Goal: Transaction & Acquisition: Purchase product/service

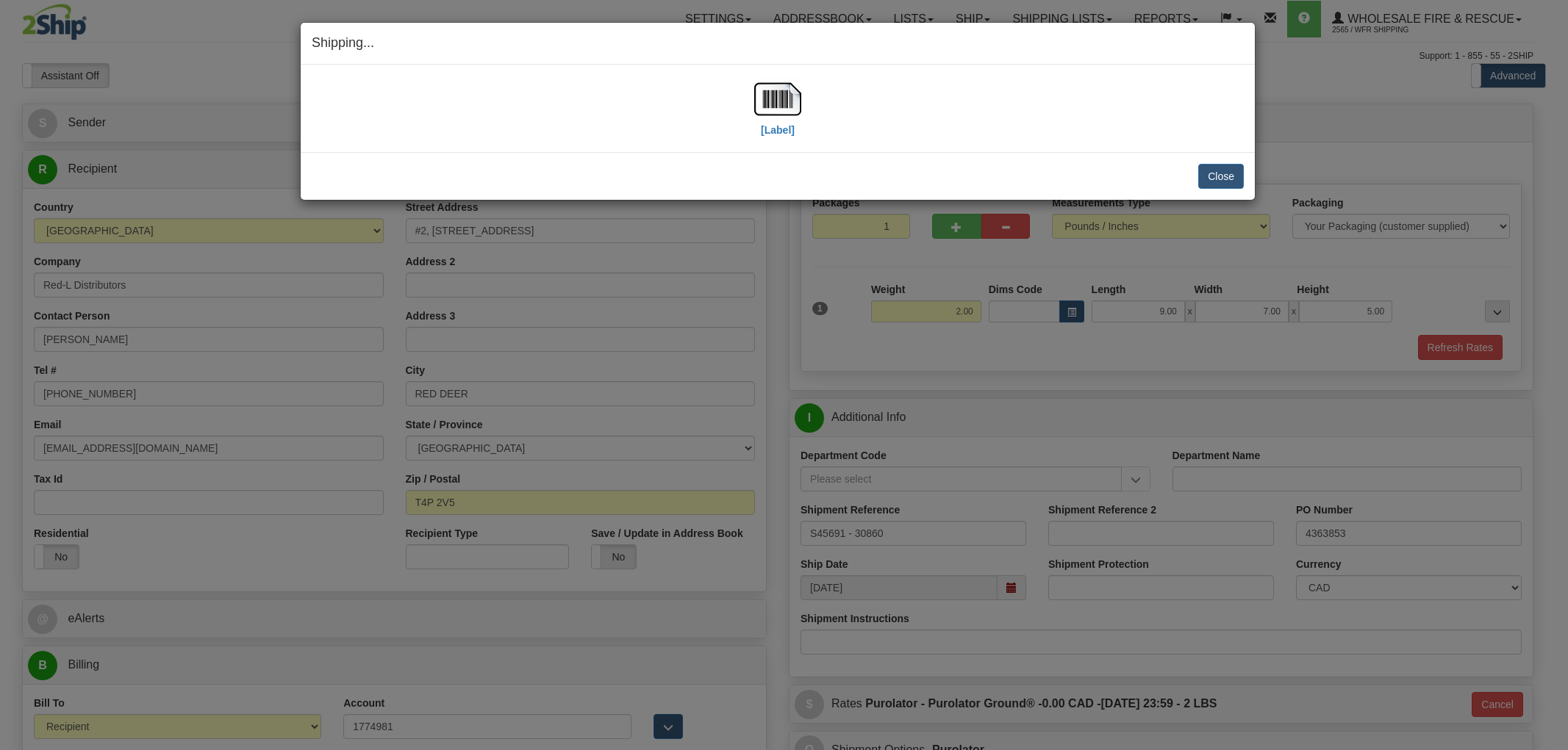
select select "2"
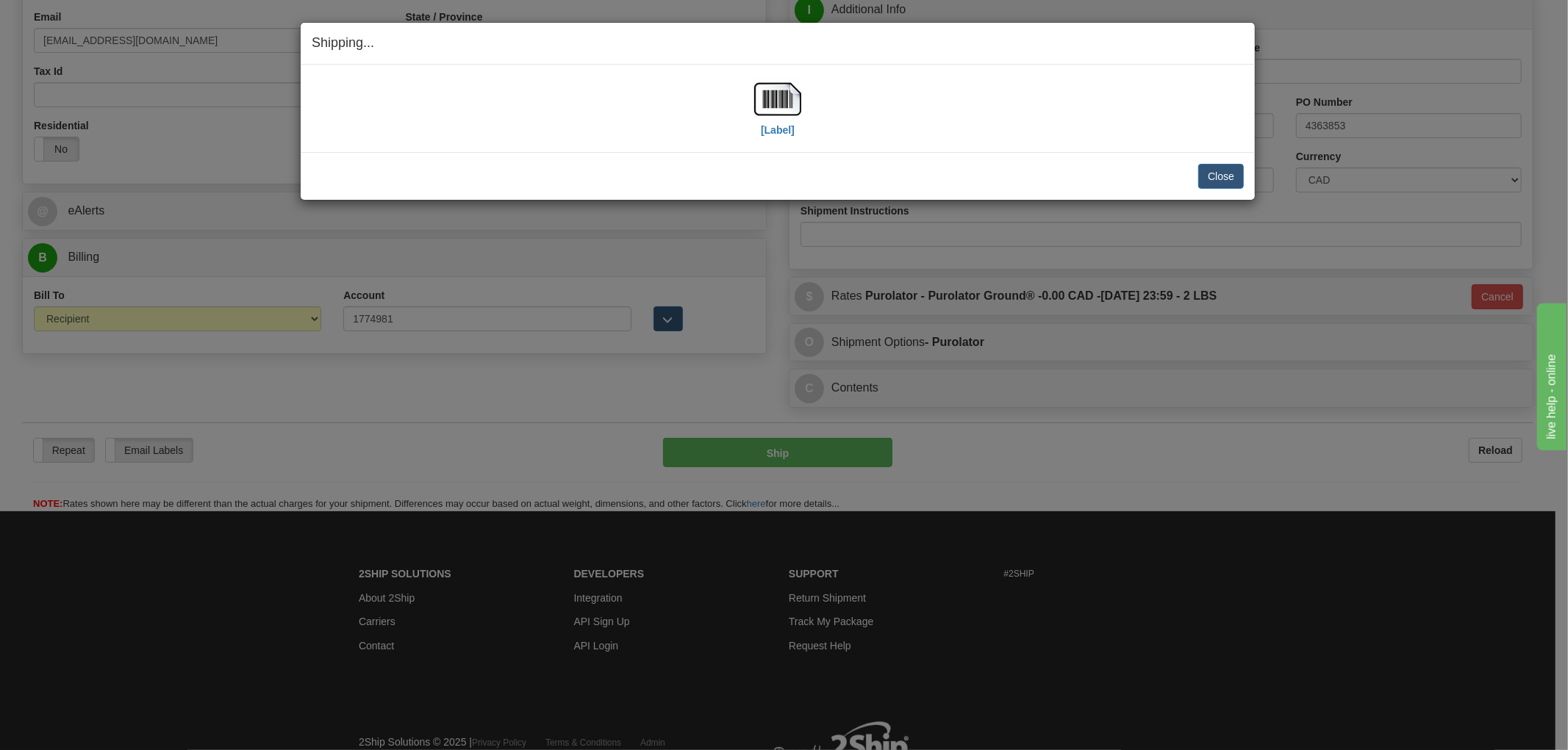
scroll to position [408, 0]
click at [1121, 105] on div "[Label]" at bounding box center [777, 108] width 932 height 65
click at [1223, 180] on button "Close" at bounding box center [1220, 176] width 45 height 25
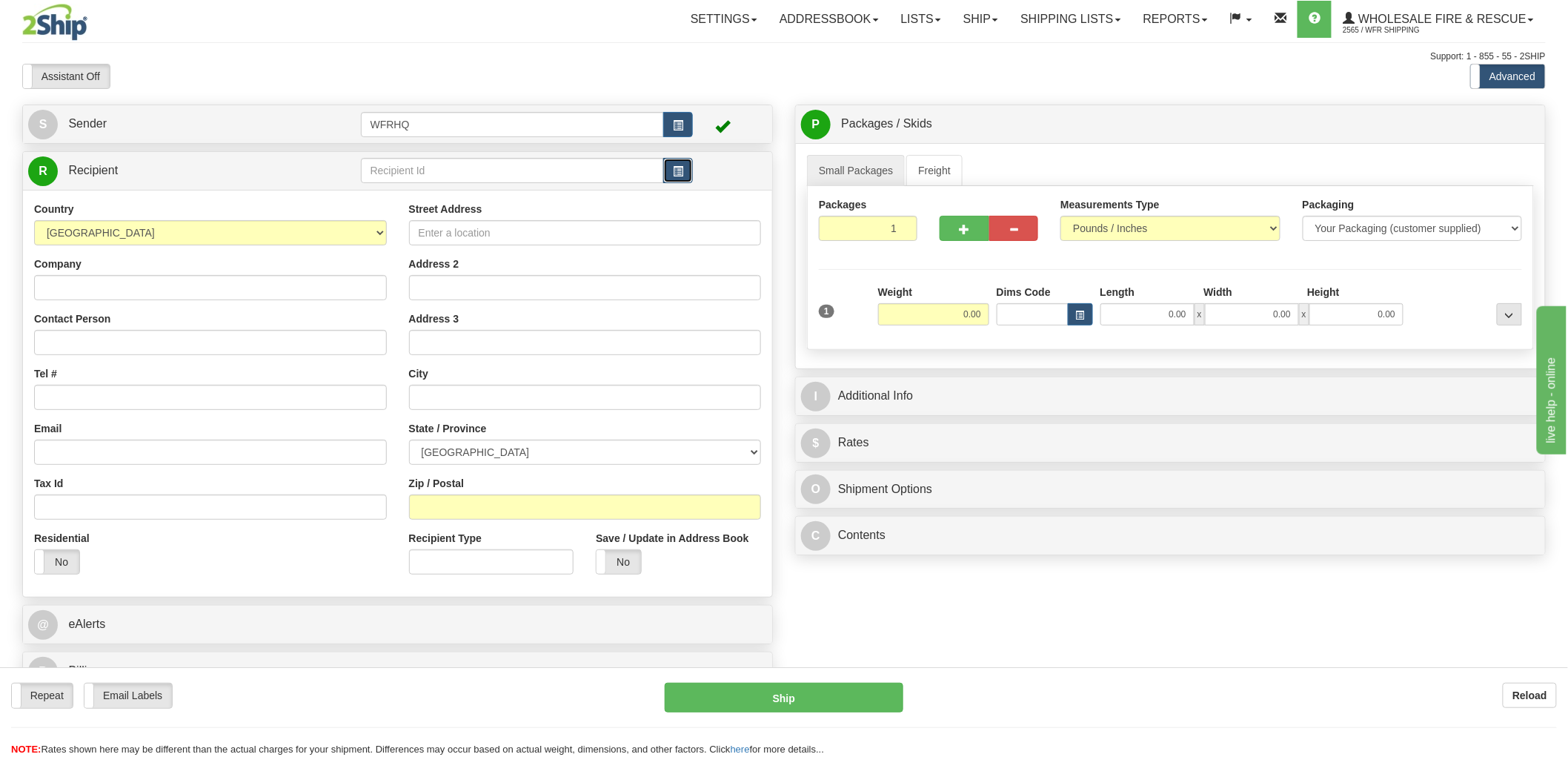
click at [677, 167] on span "button" at bounding box center [678, 172] width 10 height 10
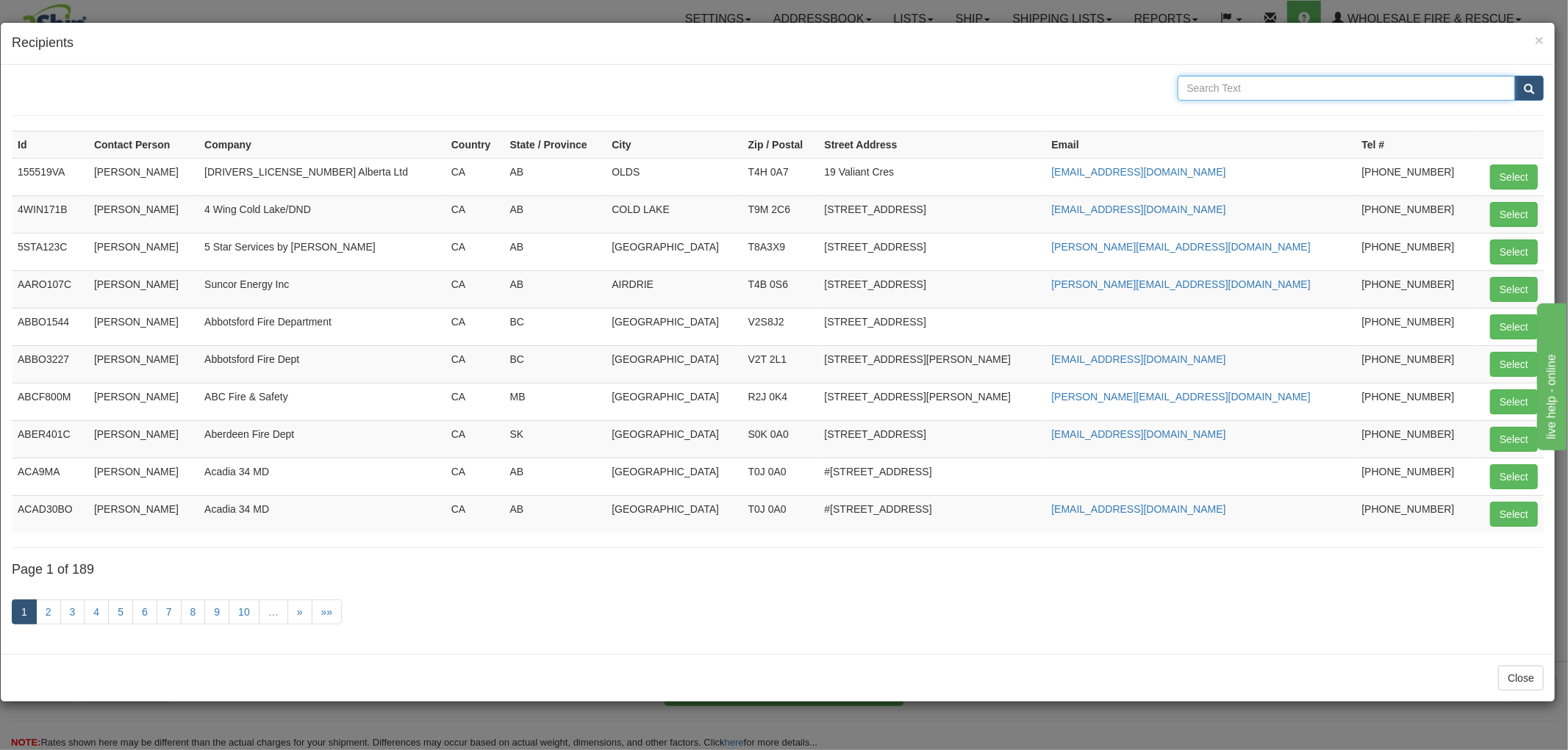
click at [1294, 81] on input "text" at bounding box center [1346, 88] width 338 height 25
type input "Nanaimo"
click at [1514, 76] on button "submit" at bounding box center [1529, 88] width 30 height 25
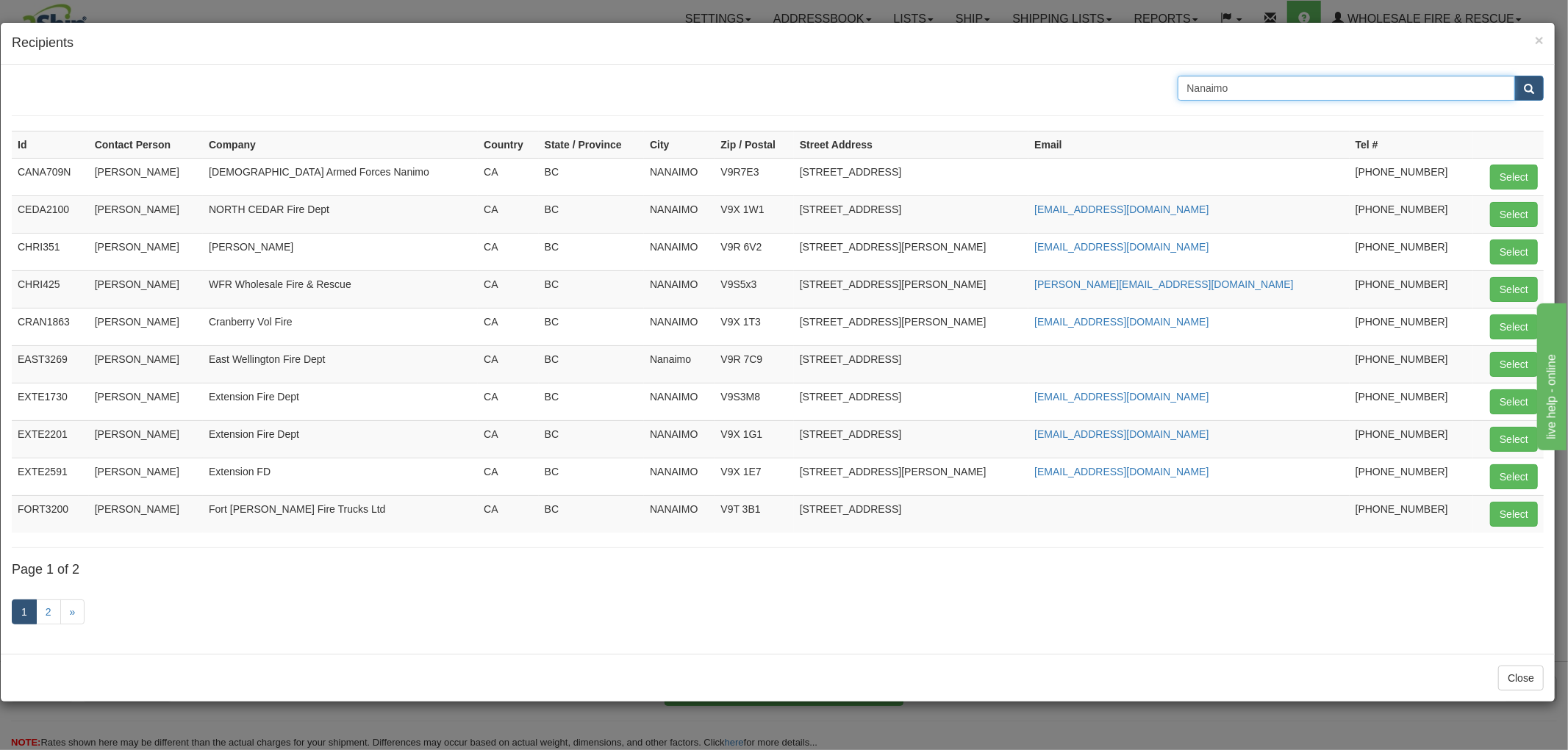
drag, startPoint x: 1257, startPoint y: 82, endPoint x: 1051, endPoint y: 100, distance: 206.8
click at [1051, 100] on div "Nanaimo" at bounding box center [777, 88] width 1554 height 25
type input "V9T 6J9"
click at [1514, 76] on button "submit" at bounding box center [1529, 88] width 30 height 25
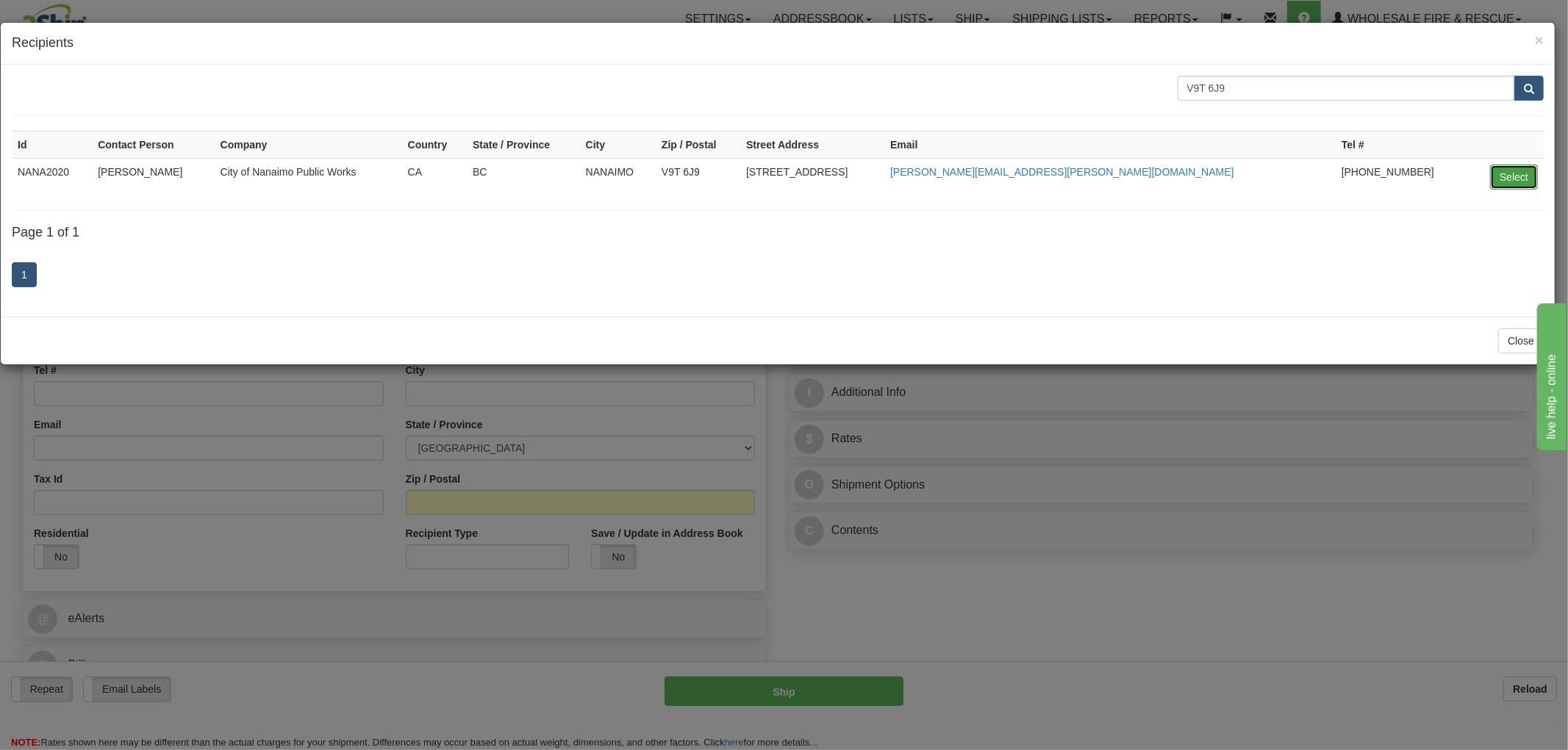
click at [1509, 181] on button "Select" at bounding box center [1513, 177] width 48 height 25
type input "NANA2020"
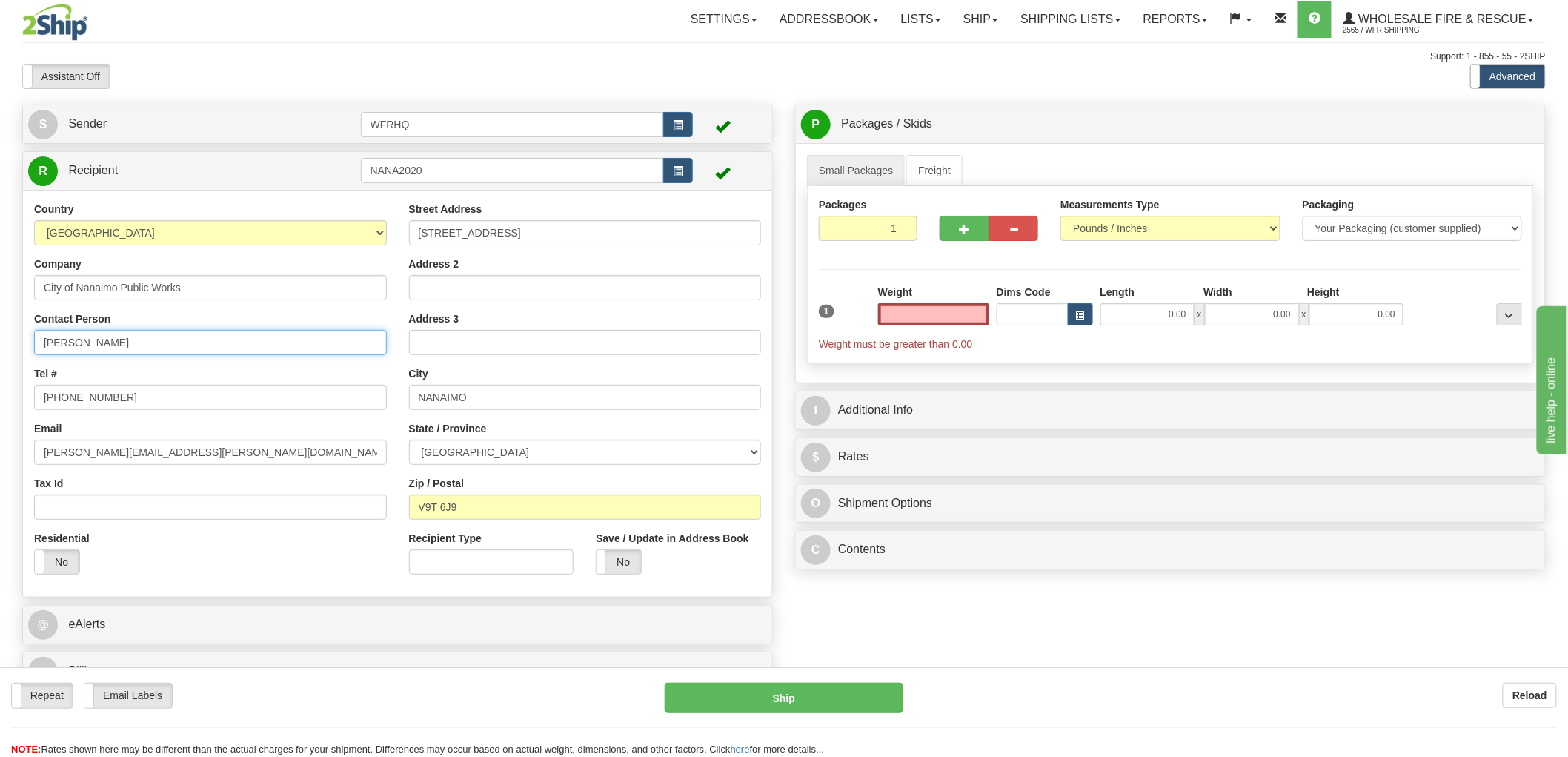
type input "0.00"
drag, startPoint x: -130, startPoint y: 349, endPoint x: -206, endPoint y: 349, distance: 76.0
click at [0, 349] on html "Training Course Close Toggle navigation Settings Shipping Preferences New Sende…" at bounding box center [784, 378] width 1568 height 757
type input "[PERSON_NAME]"
click at [939, 321] on input "0.00" at bounding box center [933, 314] width 111 height 23
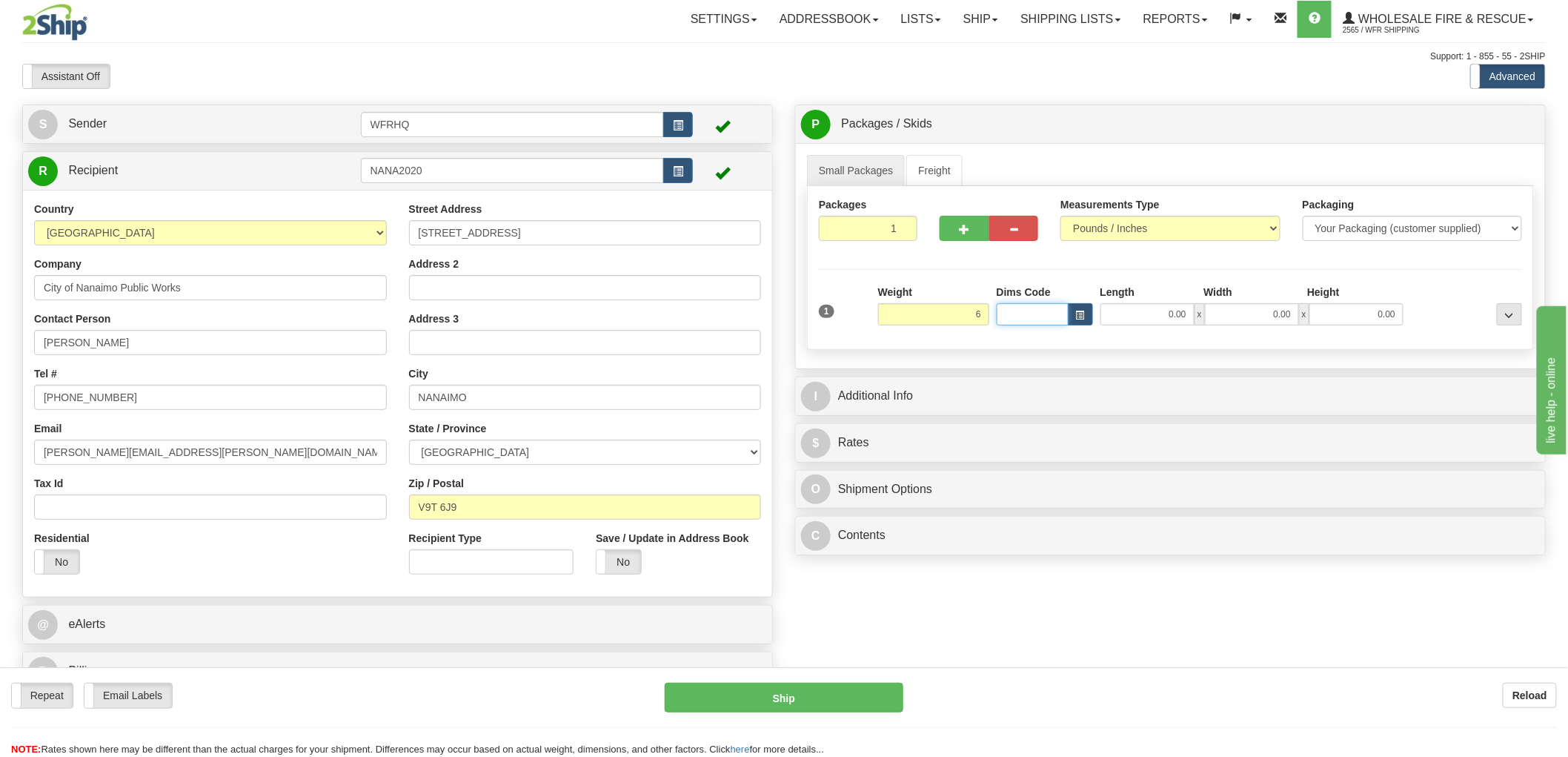
type input "6.00"
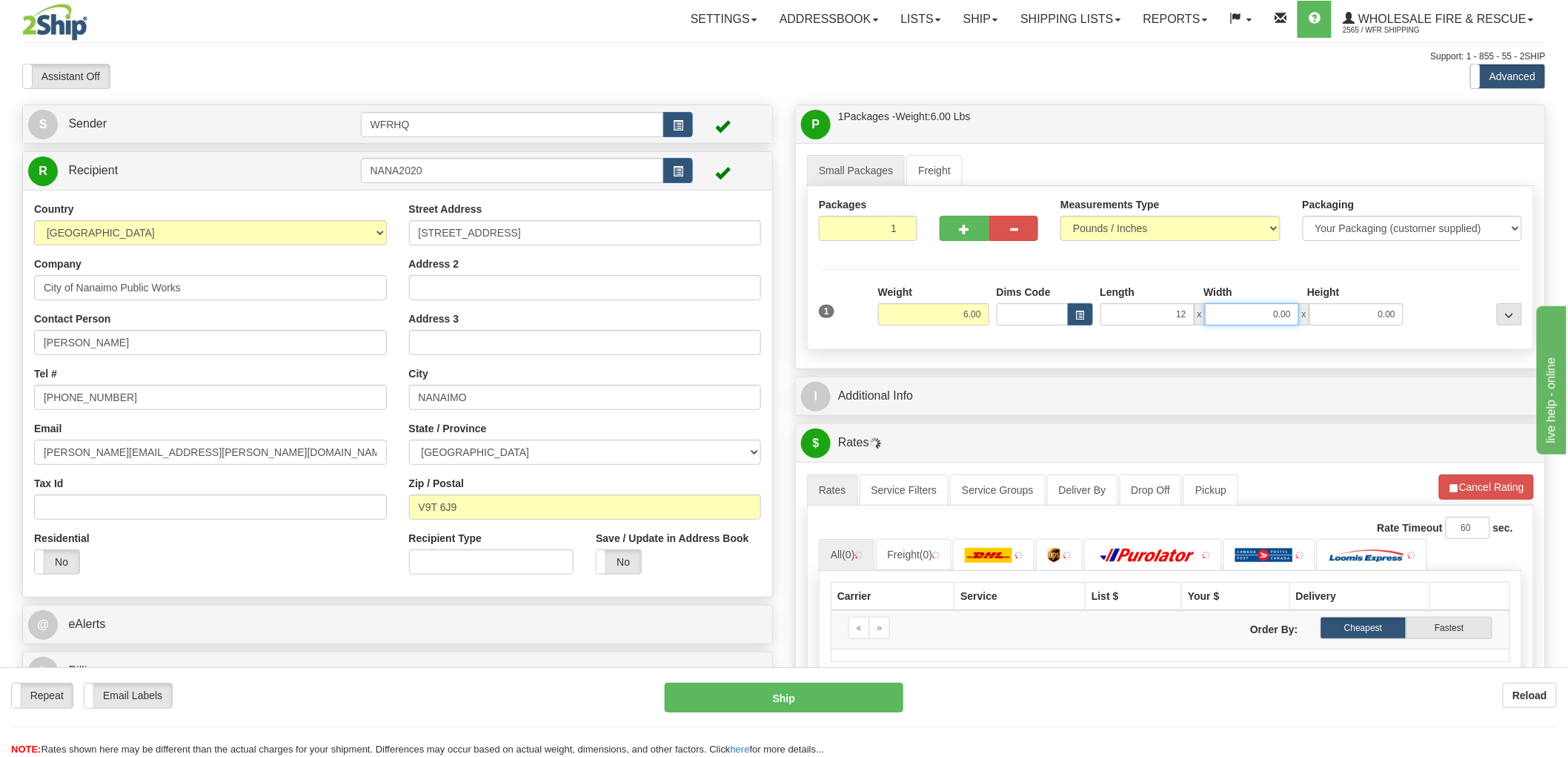
type input "12.00"
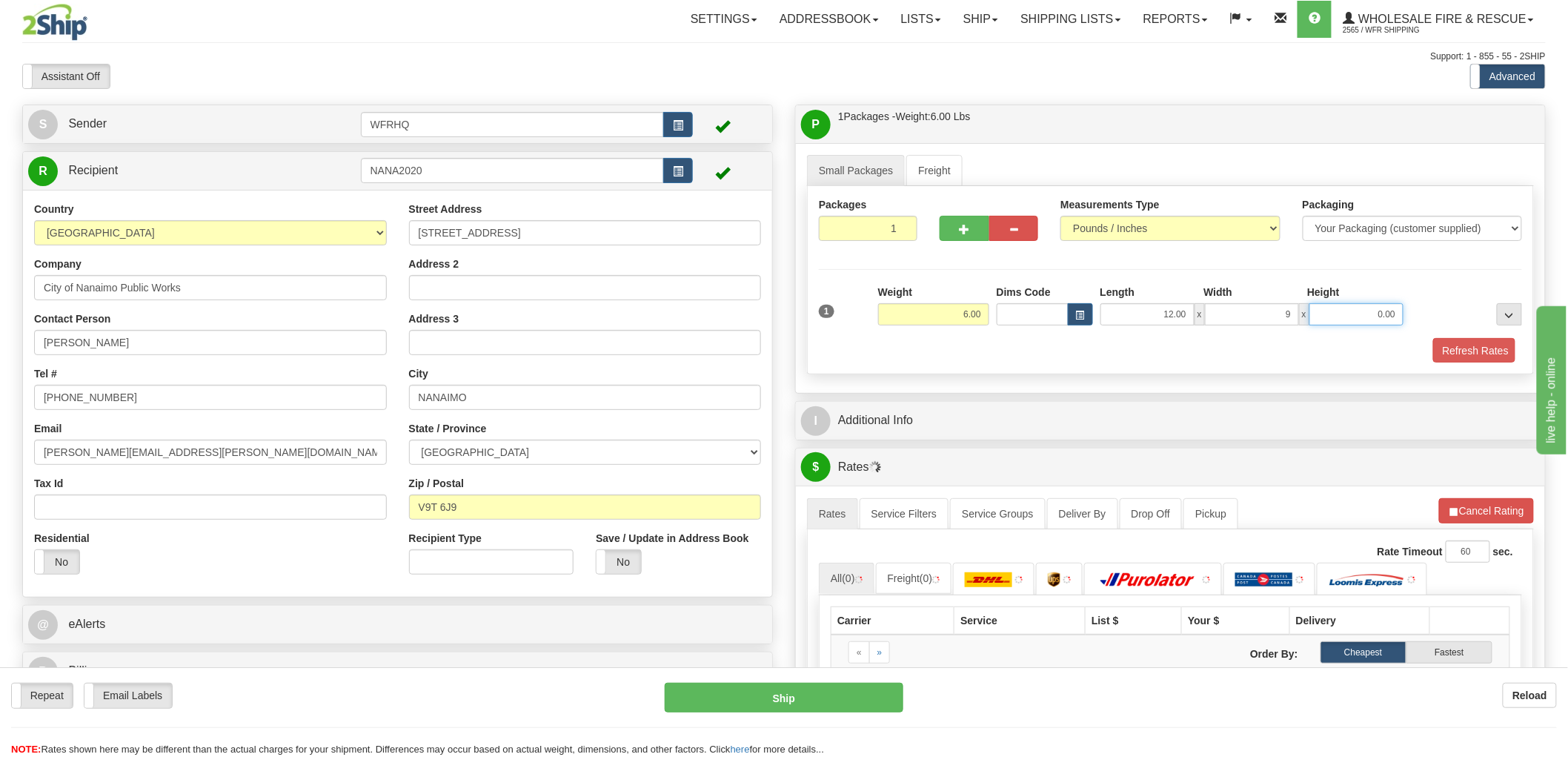
type input "9.00"
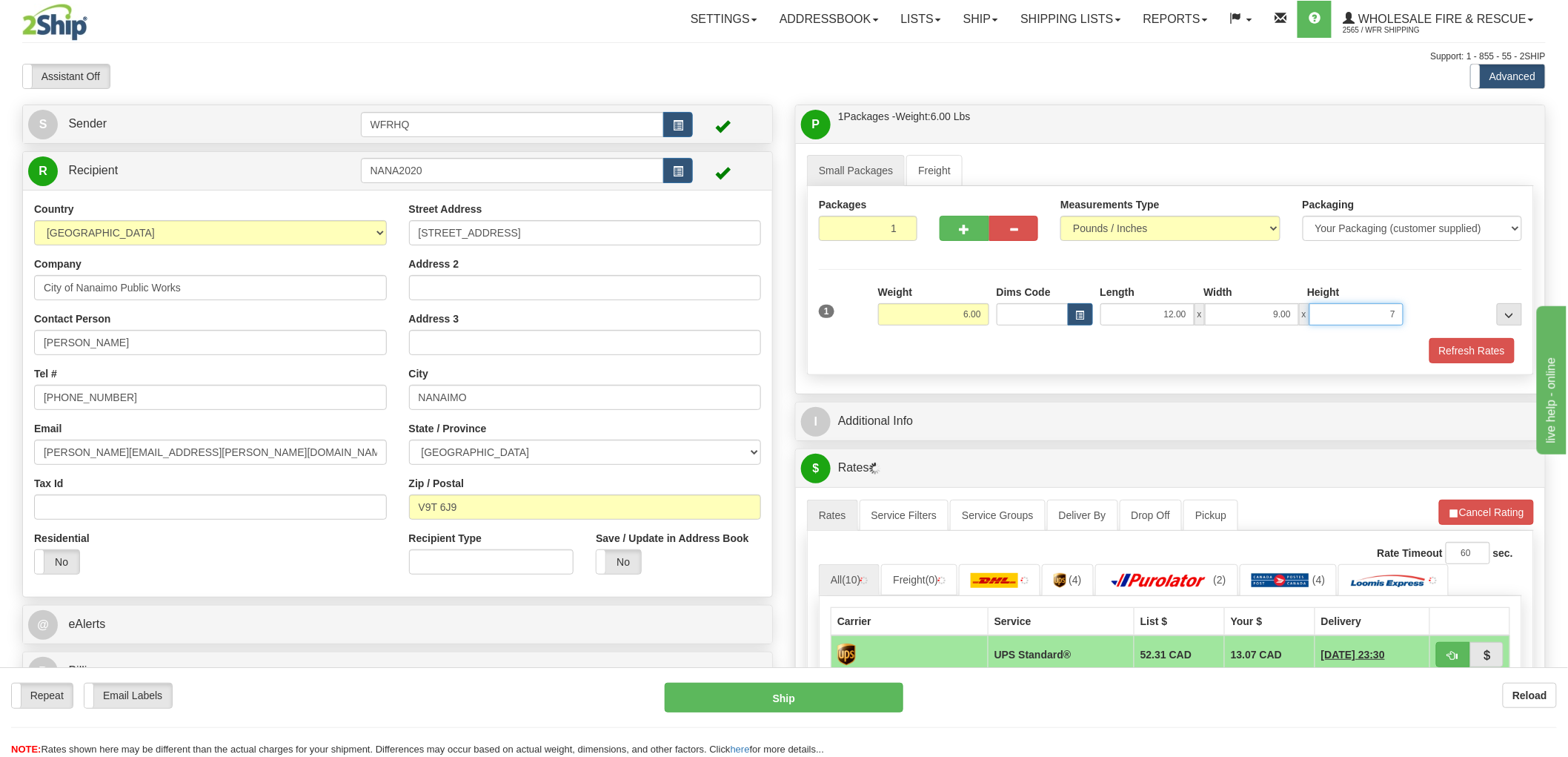
scroll to position [83, 0]
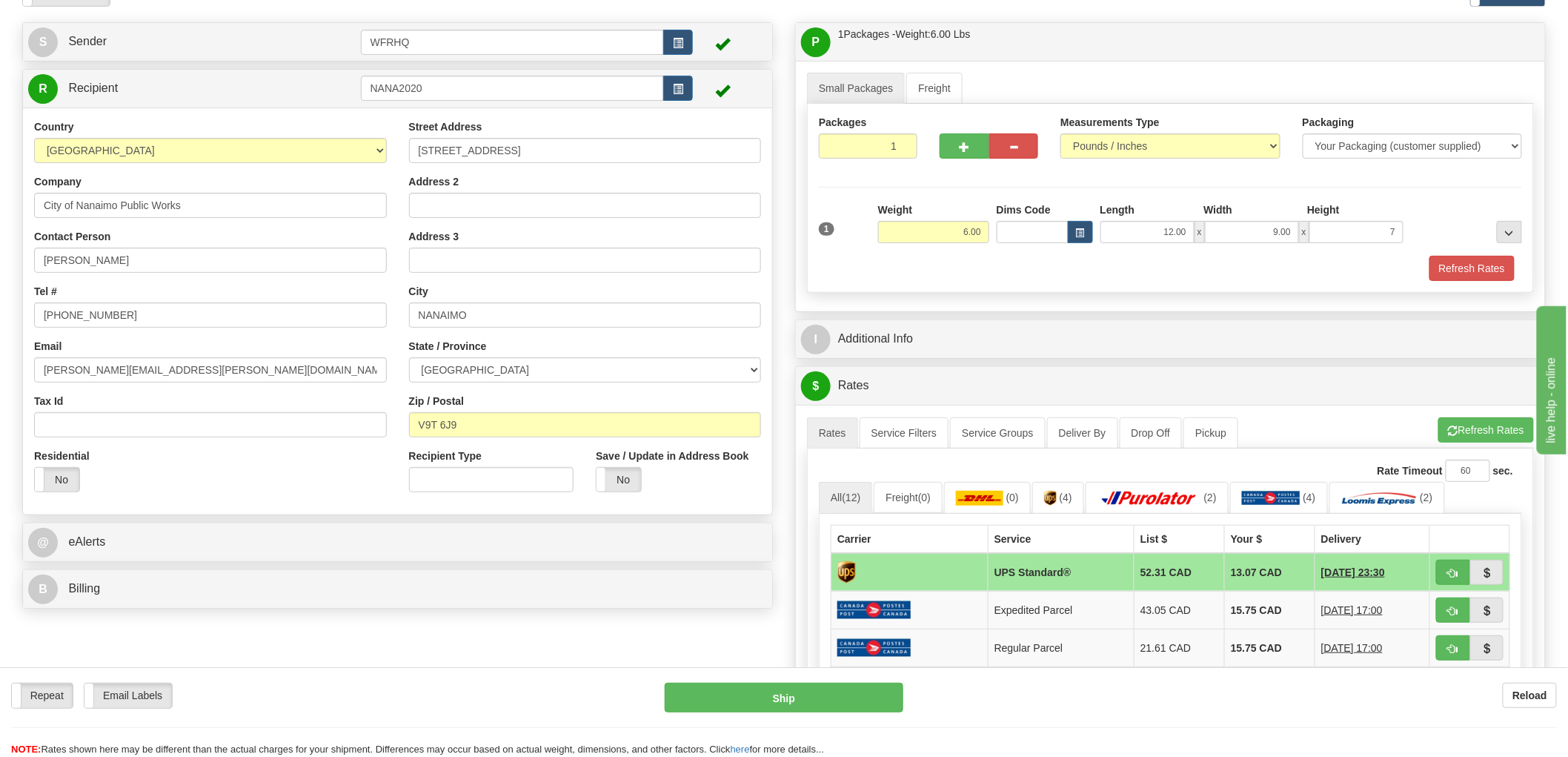
click at [888, 358] on div "I Additional Info" at bounding box center [1170, 338] width 749 height 38
type input "7.00"
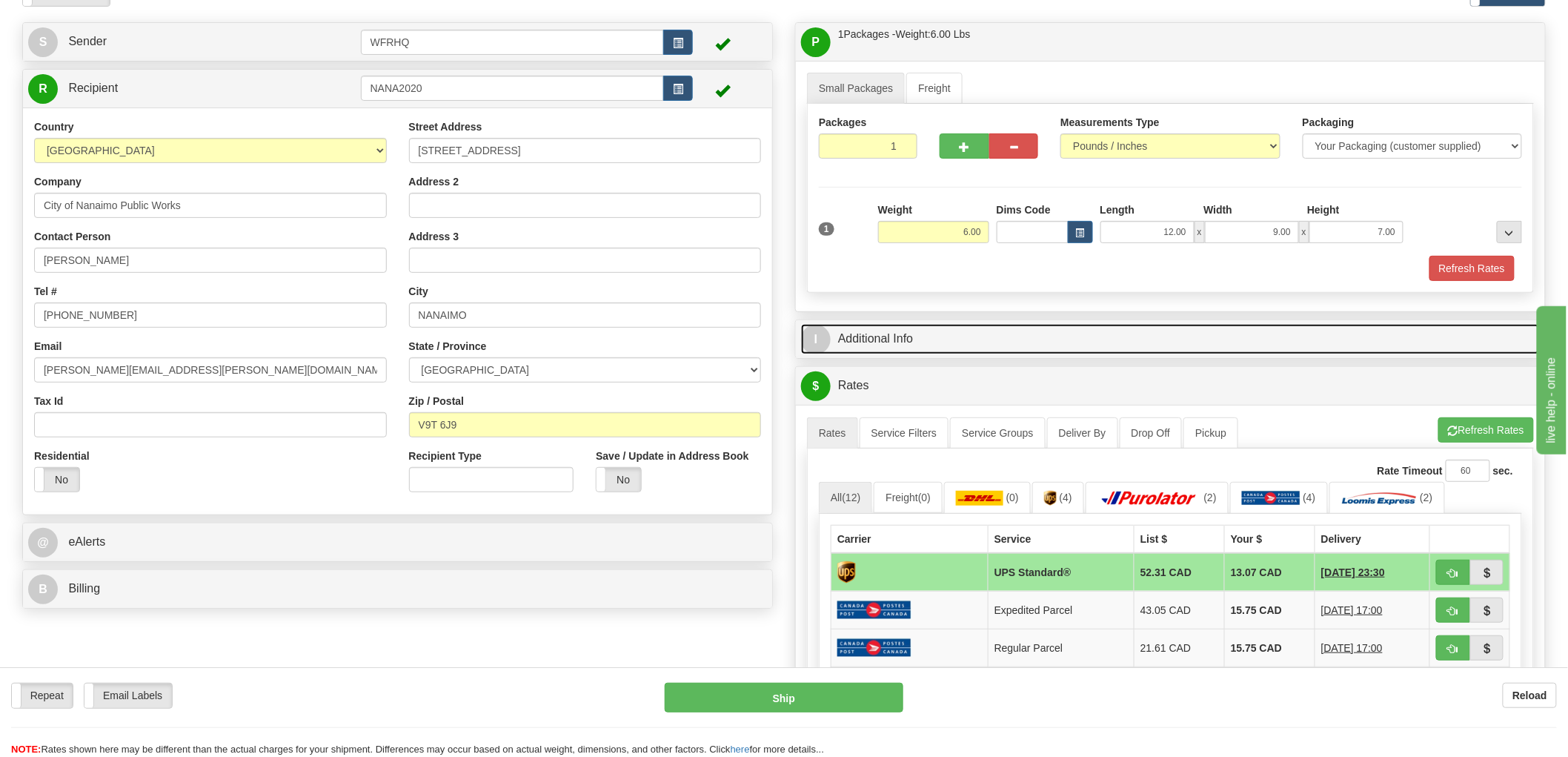
click at [894, 350] on link "I Additional Info" at bounding box center [1171, 339] width 739 height 30
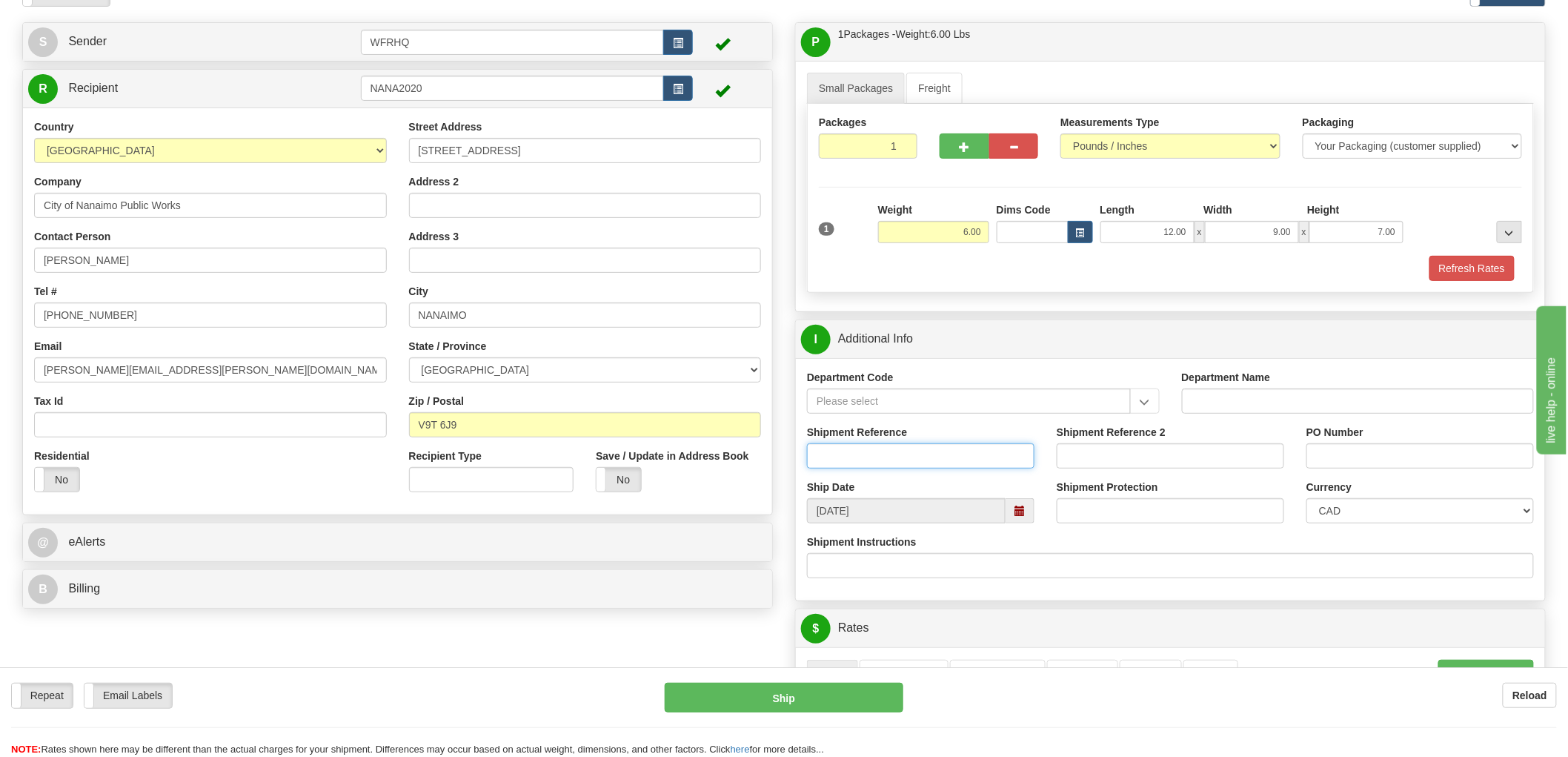
click at [881, 456] on input "Shipment Reference" at bounding box center [921, 456] width 227 height 25
type input "S46582 - 30924"
type input "[PERSON_NAME]"
drag, startPoint x: 97, startPoint y: 366, endPoint x: 6, endPoint y: 366, distance: 91.0
click at [7, 366] on div "Toggle navigation Settings Shipping Preferences Fields Preferences New" at bounding box center [784, 625] width 1568 height 1416
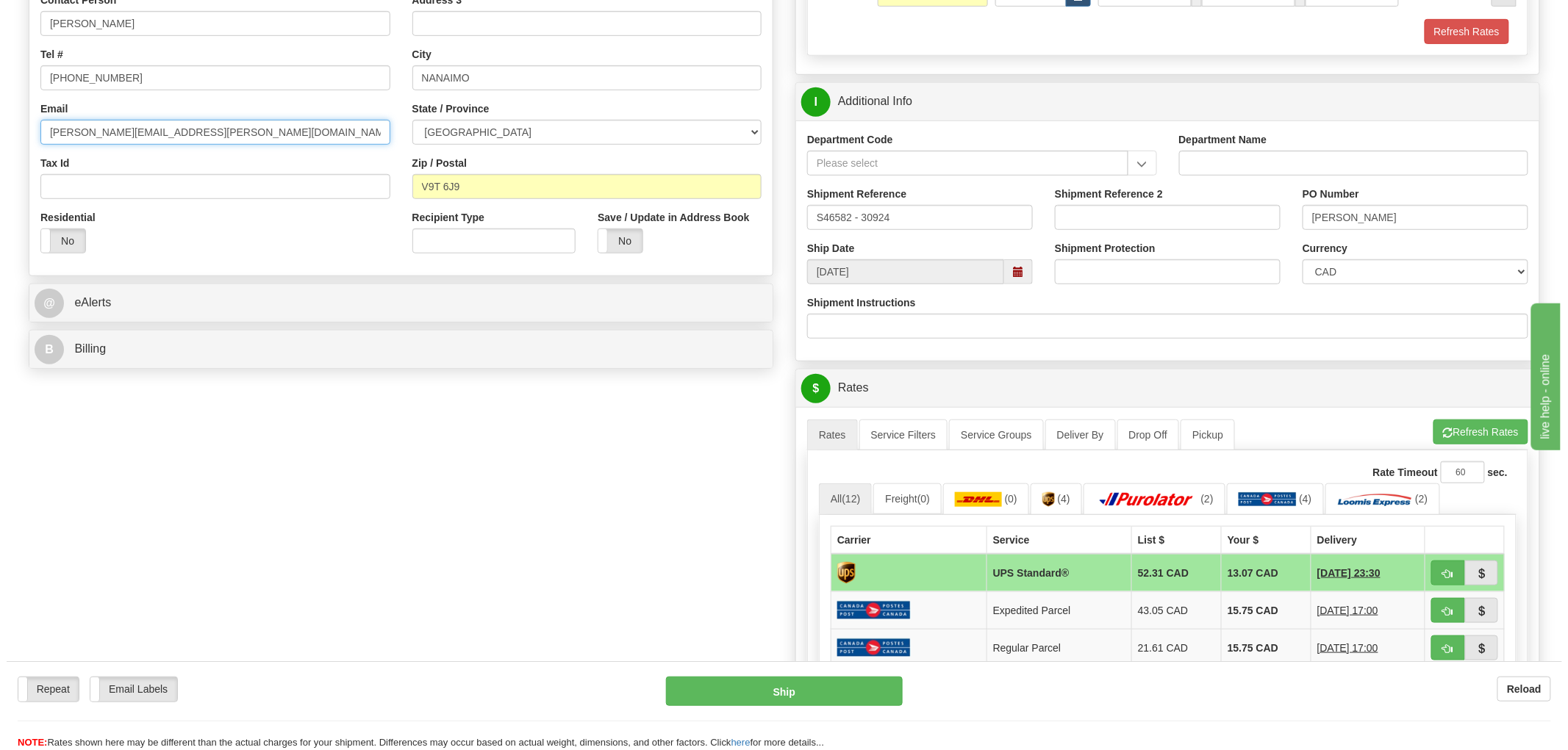
scroll to position [408, 0]
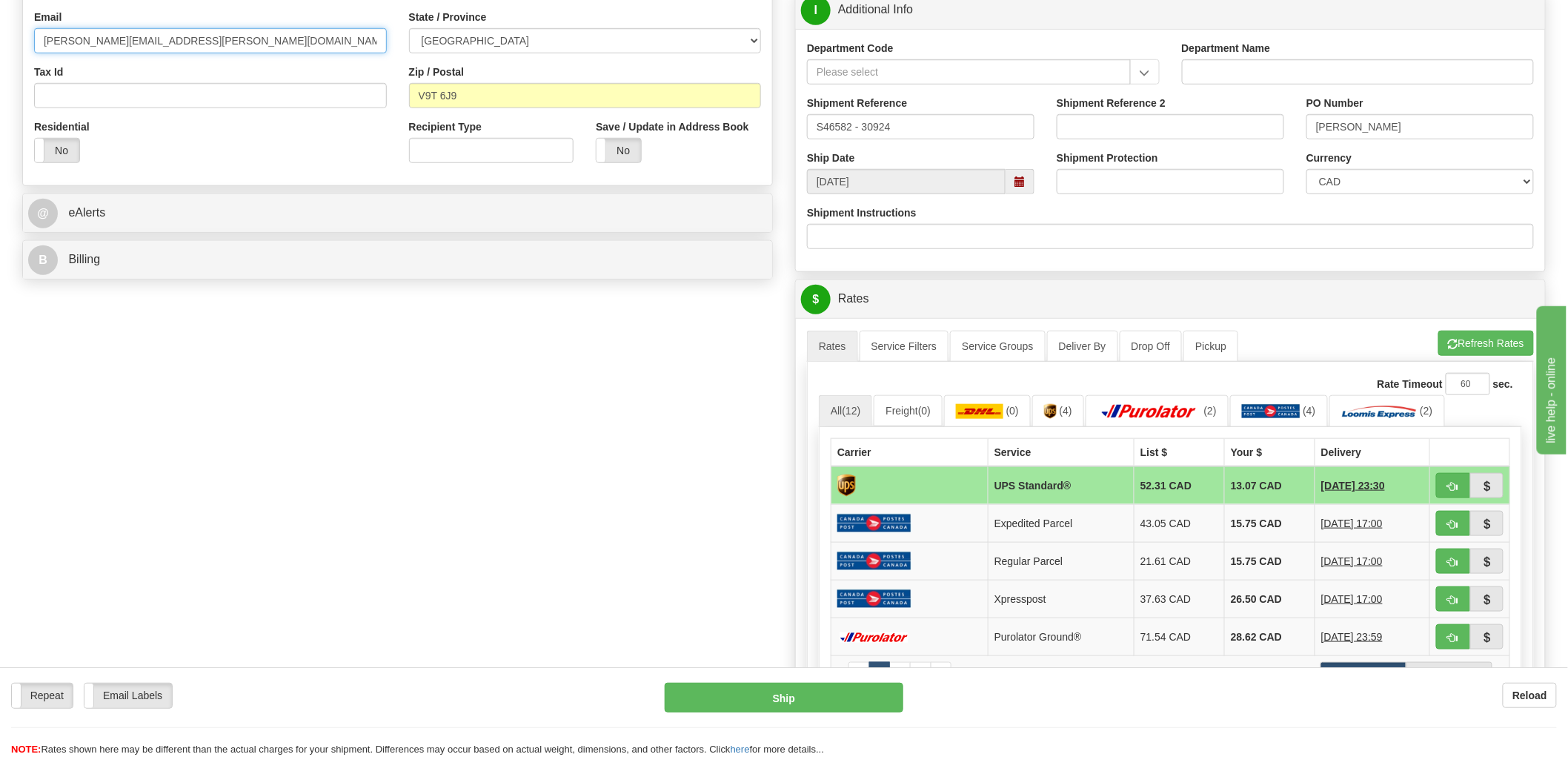
type input "[PERSON_NAME][EMAIL_ADDRESS][PERSON_NAME][DOMAIN_NAME]"
click at [1448, 484] on span "button" at bounding box center [1453, 487] width 10 height 10
type input "11"
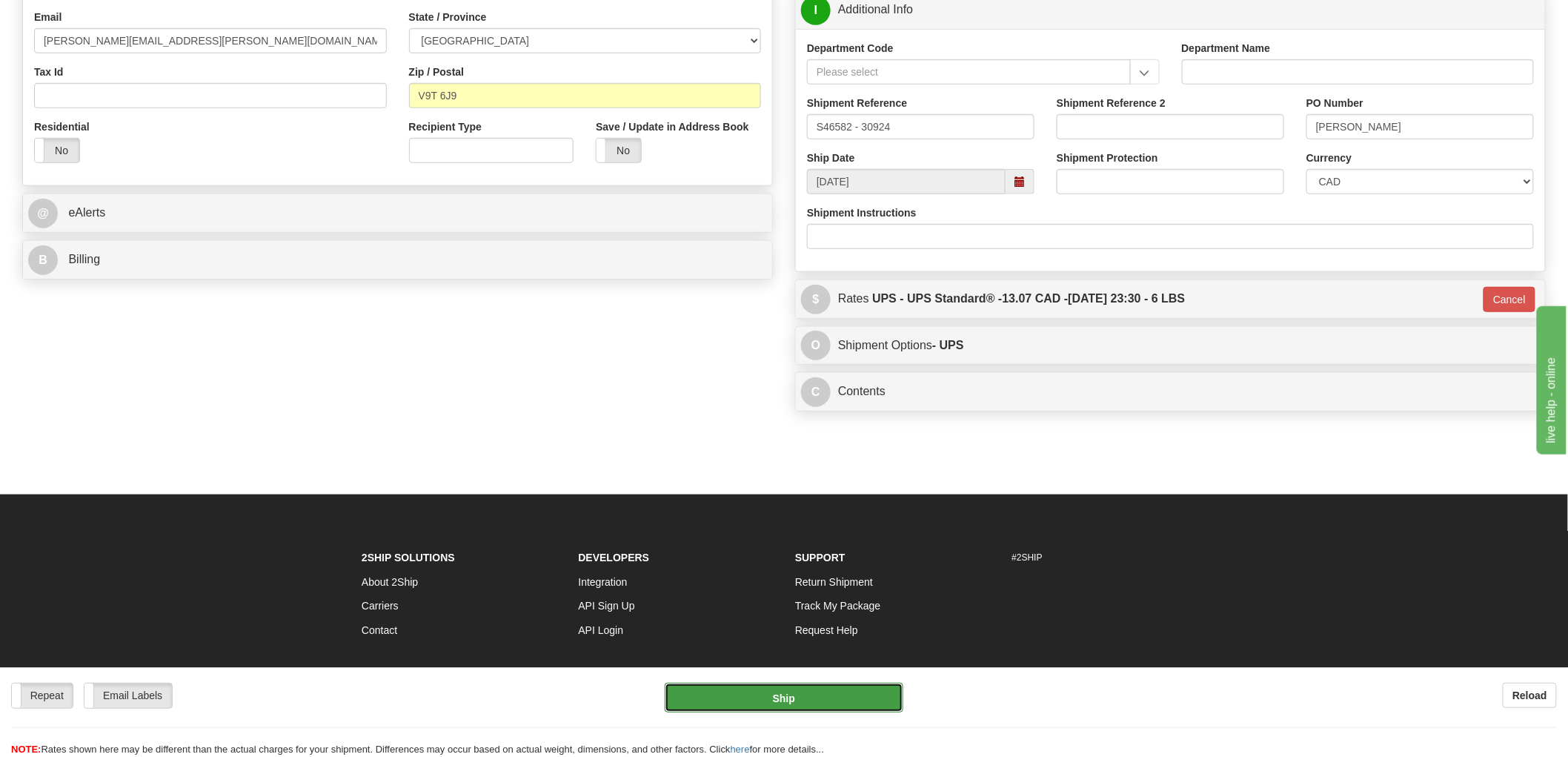
click at [771, 693] on button "Ship" at bounding box center [784, 698] width 239 height 30
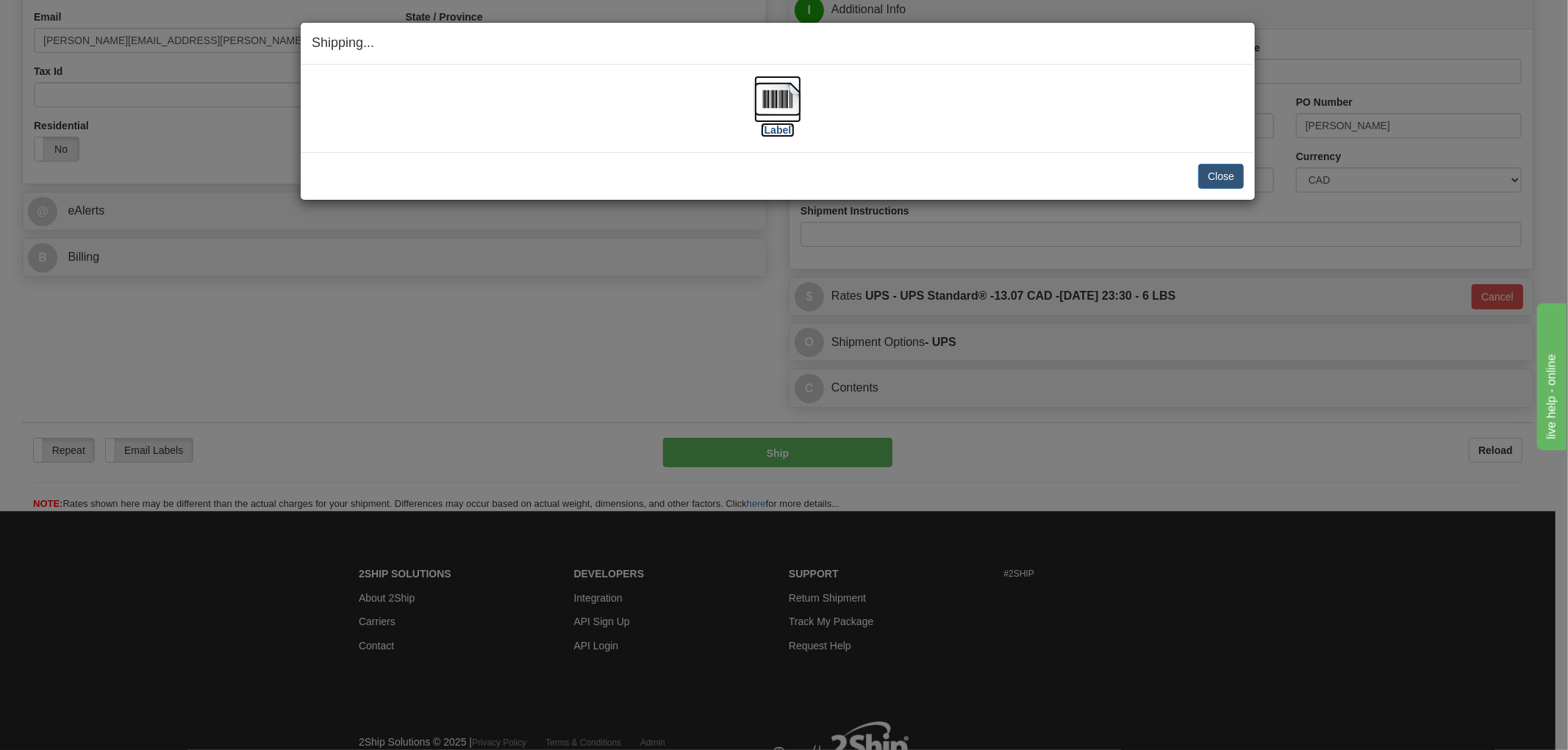
click at [781, 99] on img at bounding box center [777, 99] width 47 height 47
click at [1217, 171] on button "Close" at bounding box center [1220, 176] width 45 height 25
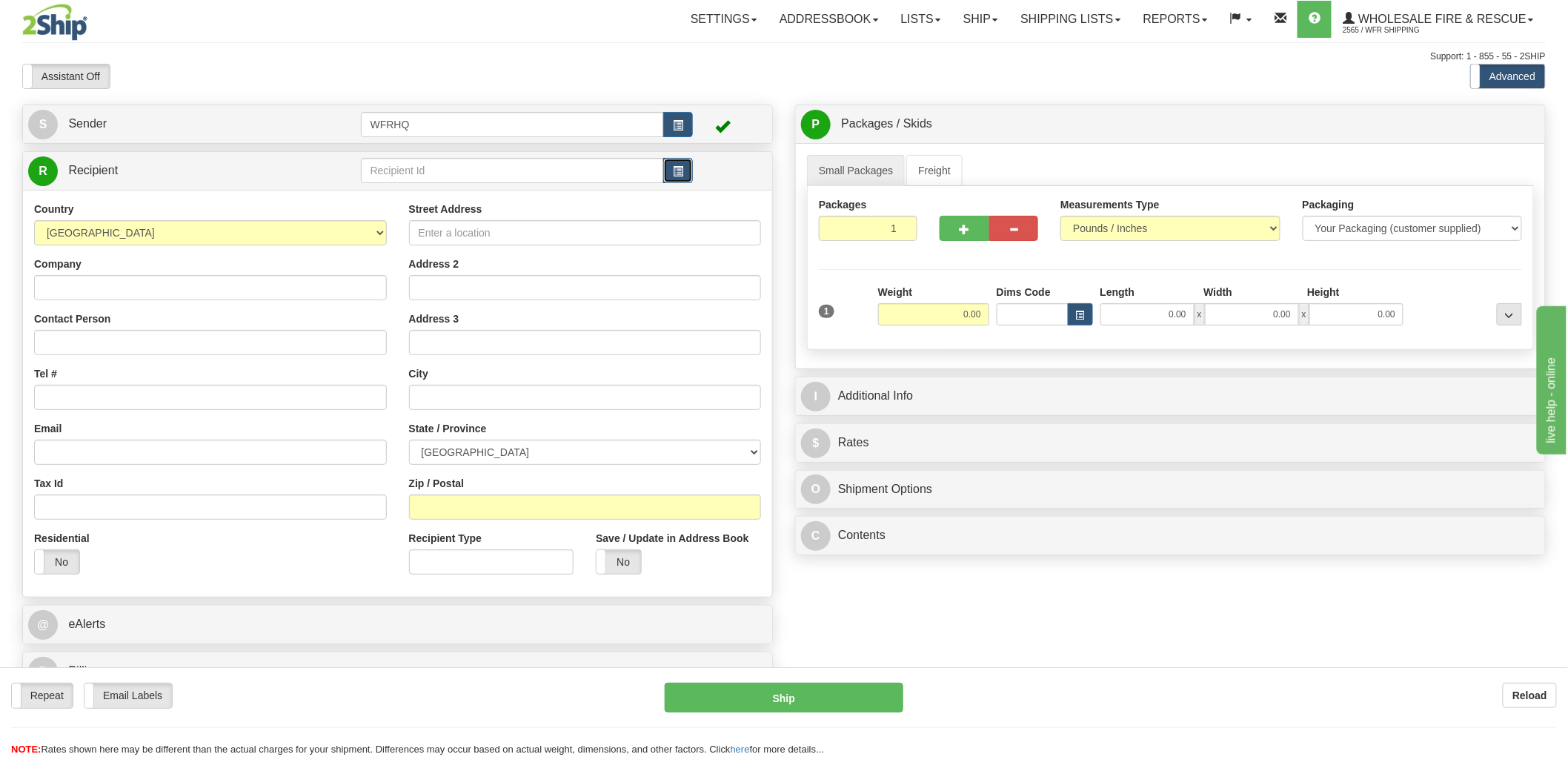
click at [680, 174] on span "button" at bounding box center [678, 172] width 10 height 10
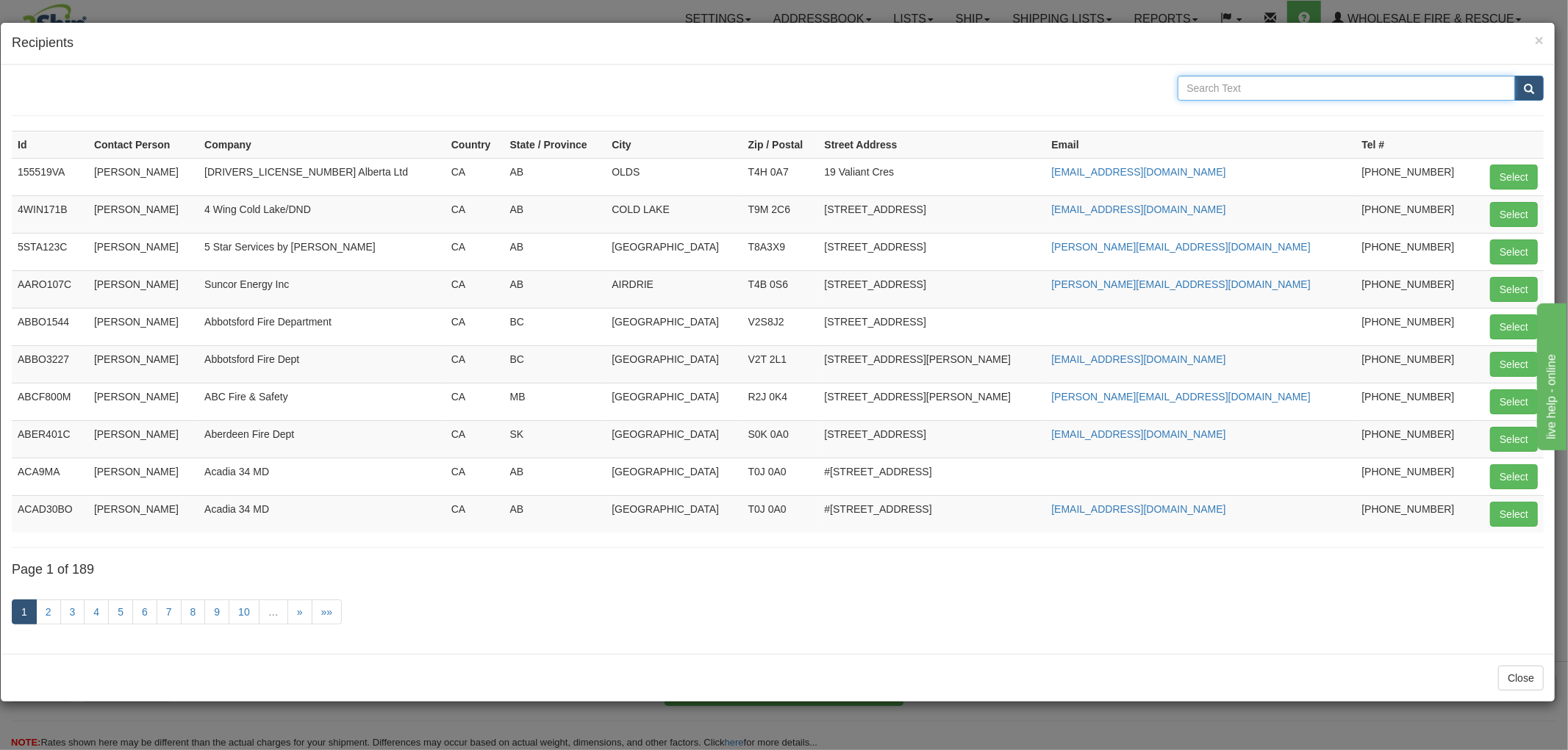
click at [1217, 90] on input "text" at bounding box center [1346, 88] width 338 height 25
type input "Kapuskasing"
click at [1514, 76] on button "submit" at bounding box center [1529, 88] width 30 height 25
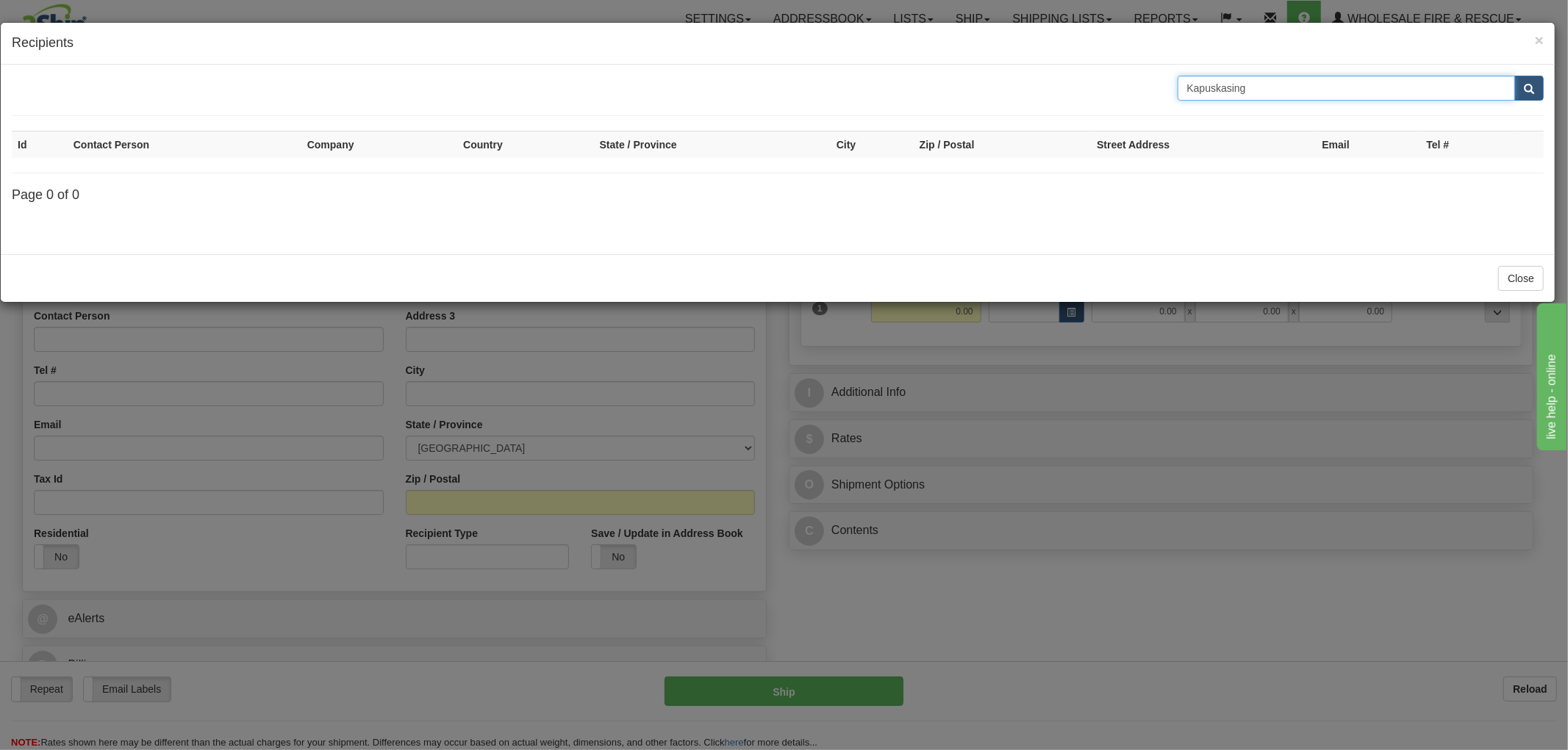
drag, startPoint x: 1292, startPoint y: 93, endPoint x: 1105, endPoint y: 96, distance: 187.0
click at [1105, 96] on div "Kapuskasing" at bounding box center [777, 88] width 1554 height 25
type input "P5N 2L8"
click at [1514, 76] on button "submit" at bounding box center [1529, 88] width 30 height 25
click at [1252, 79] on input "P5N 2L8" at bounding box center [1346, 88] width 338 height 25
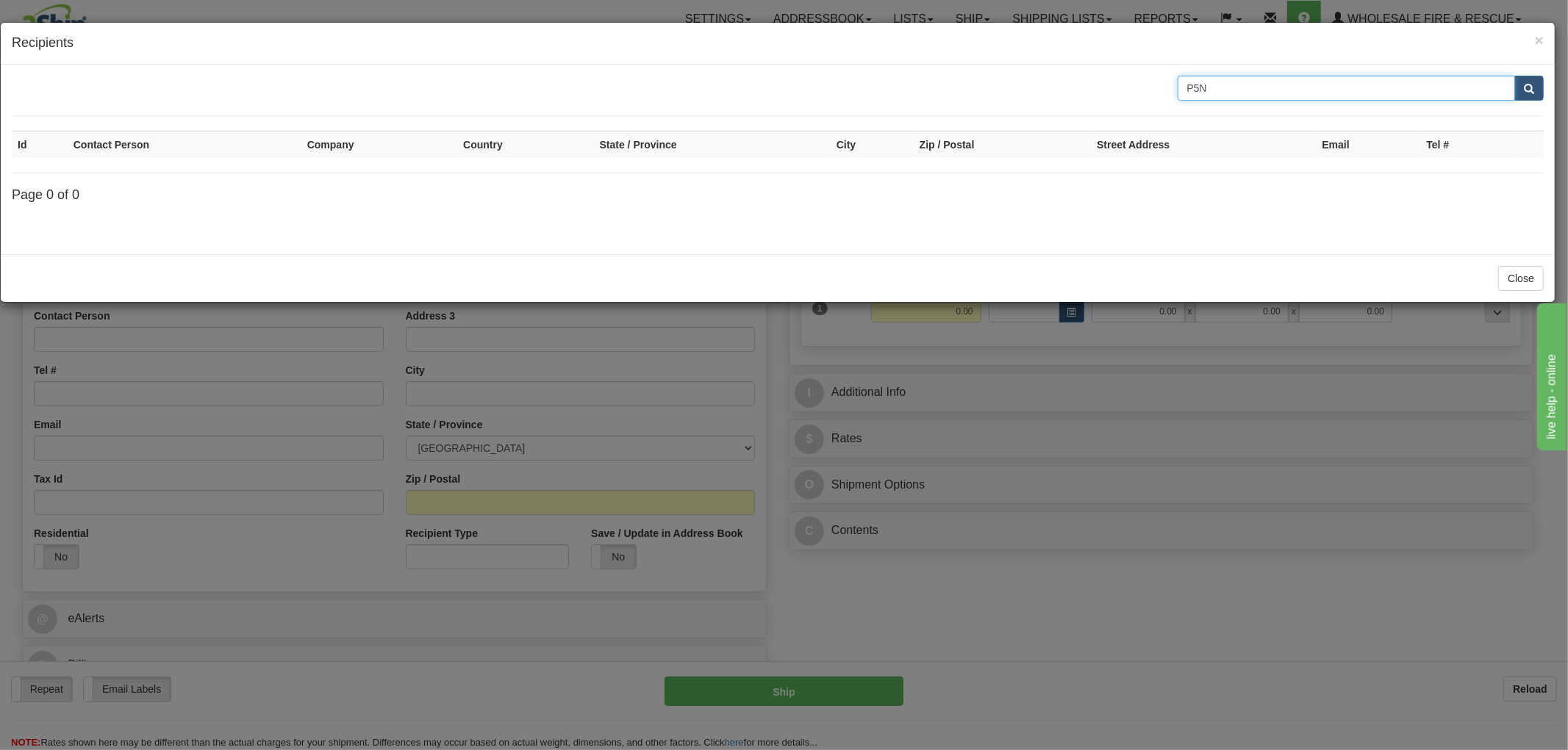
type input "P5N"
click at [1514, 76] on button "submit" at bounding box center [1529, 88] width 30 height 25
click at [1535, 35] on span "×" at bounding box center [1539, 40] width 9 height 17
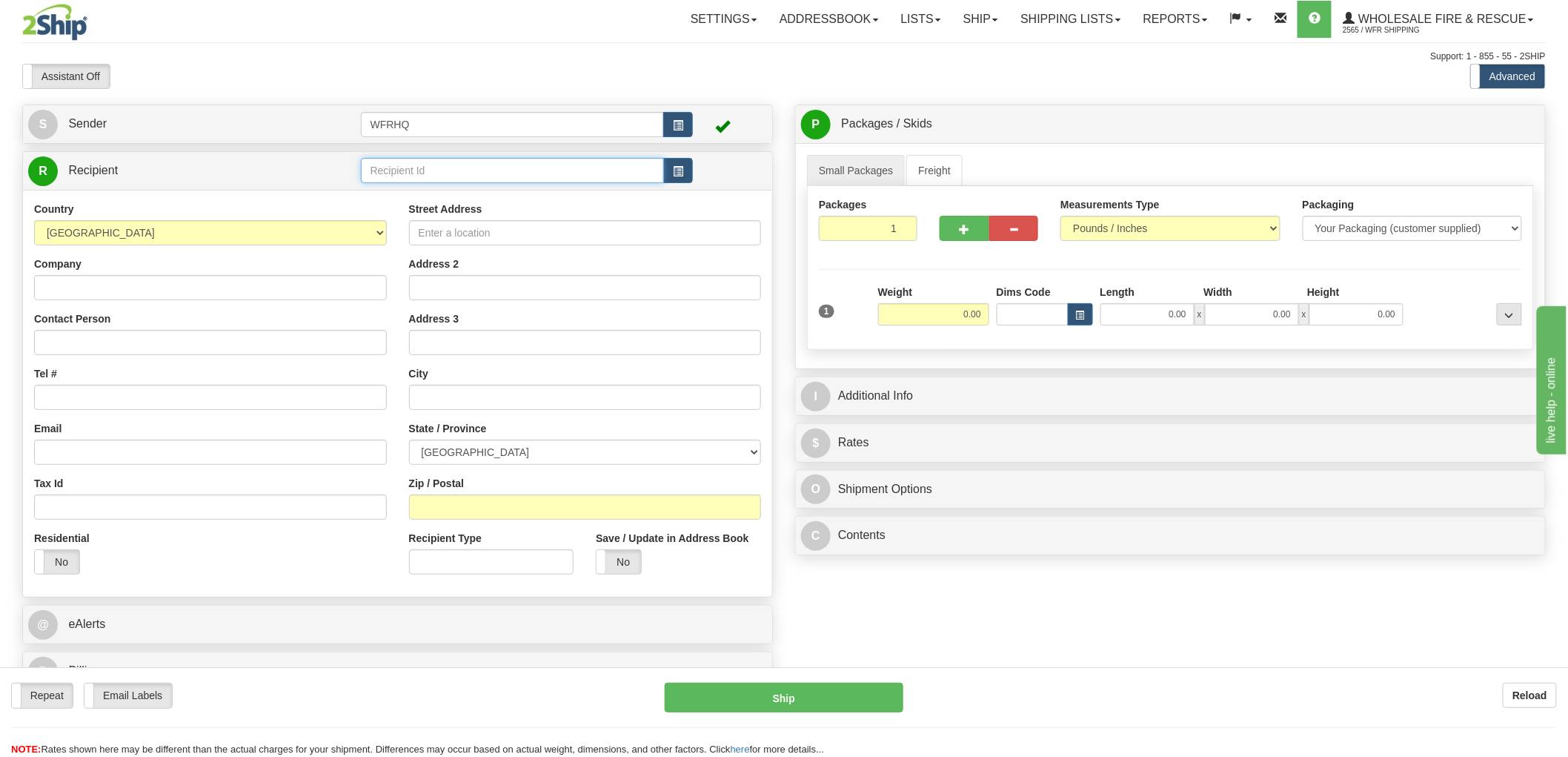
click at [527, 169] on input "text" at bounding box center [512, 170] width 304 height 25
type input "KAPU76BR"
click at [274, 286] on div "Country AFGHANISTAN ALAND ISLANDS ALBANIA ALGERIA AMERICAN SAMOA ANDORRA ANGOLA…" at bounding box center [397, 394] width 749 height 407
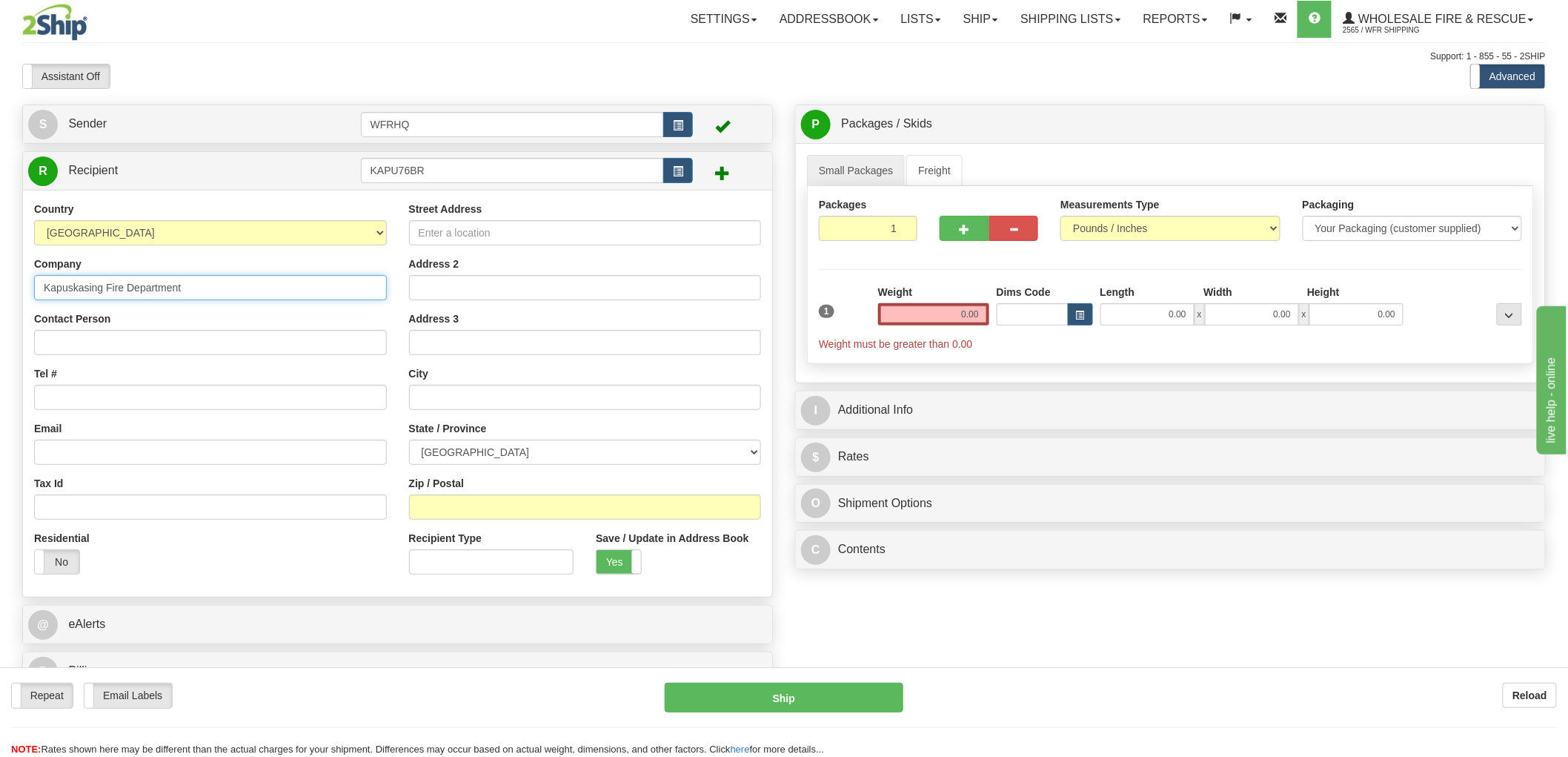
type input "Kapuskasing Fire Department"
click at [108, 344] on input "Michel Larochhelle" at bounding box center [210, 343] width 352 height 25
type input "Michel Larochelle"
click at [104, 392] on input "Tel #" at bounding box center [210, 398] width 352 height 25
type input "705-335-4225"
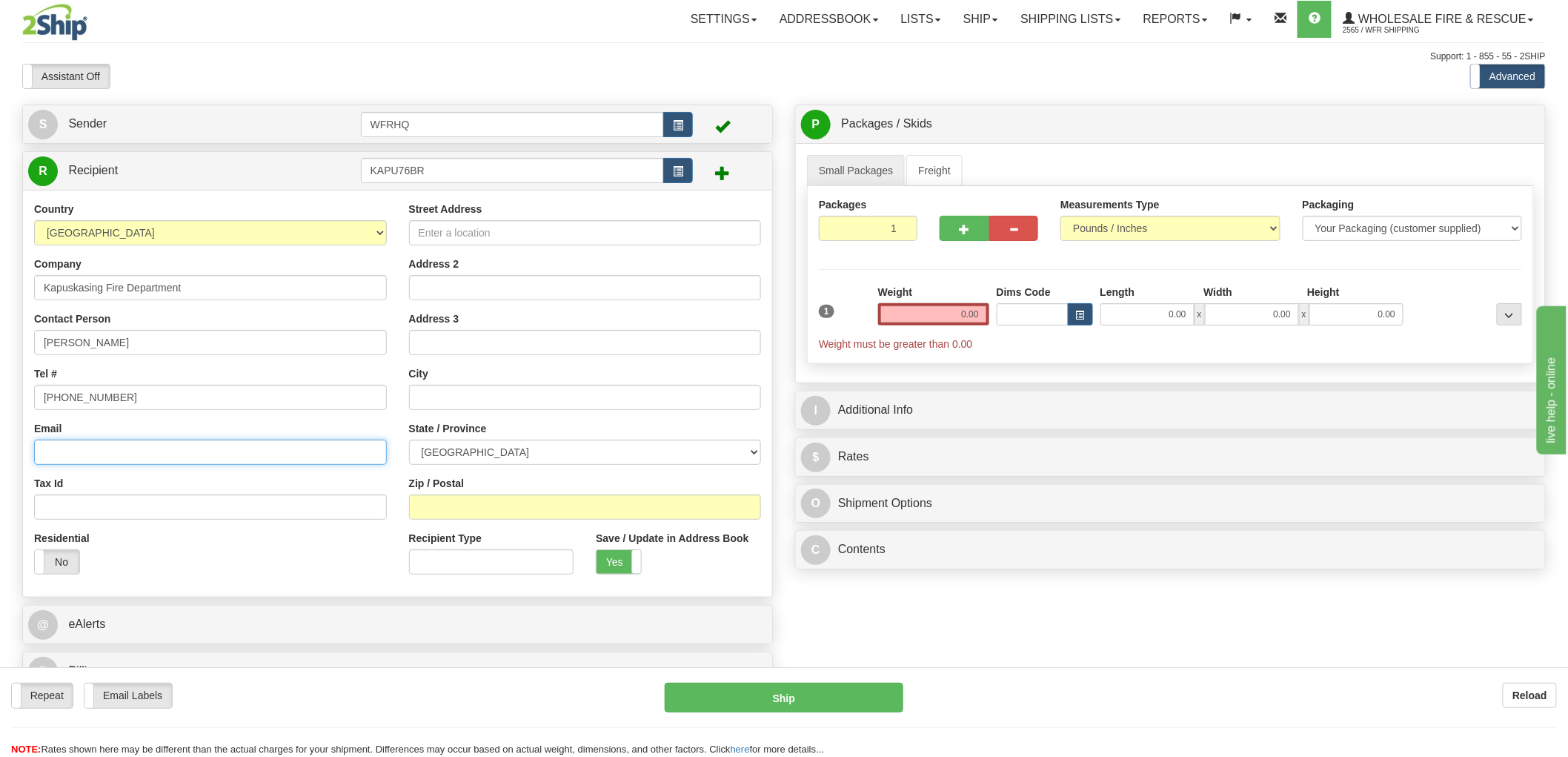
click at [90, 449] on input "Email" at bounding box center [210, 453] width 352 height 25
paste input "michel.larochelle@kapuskasing.ca"
type input "michel.larochelle@kapuskasing.ca"
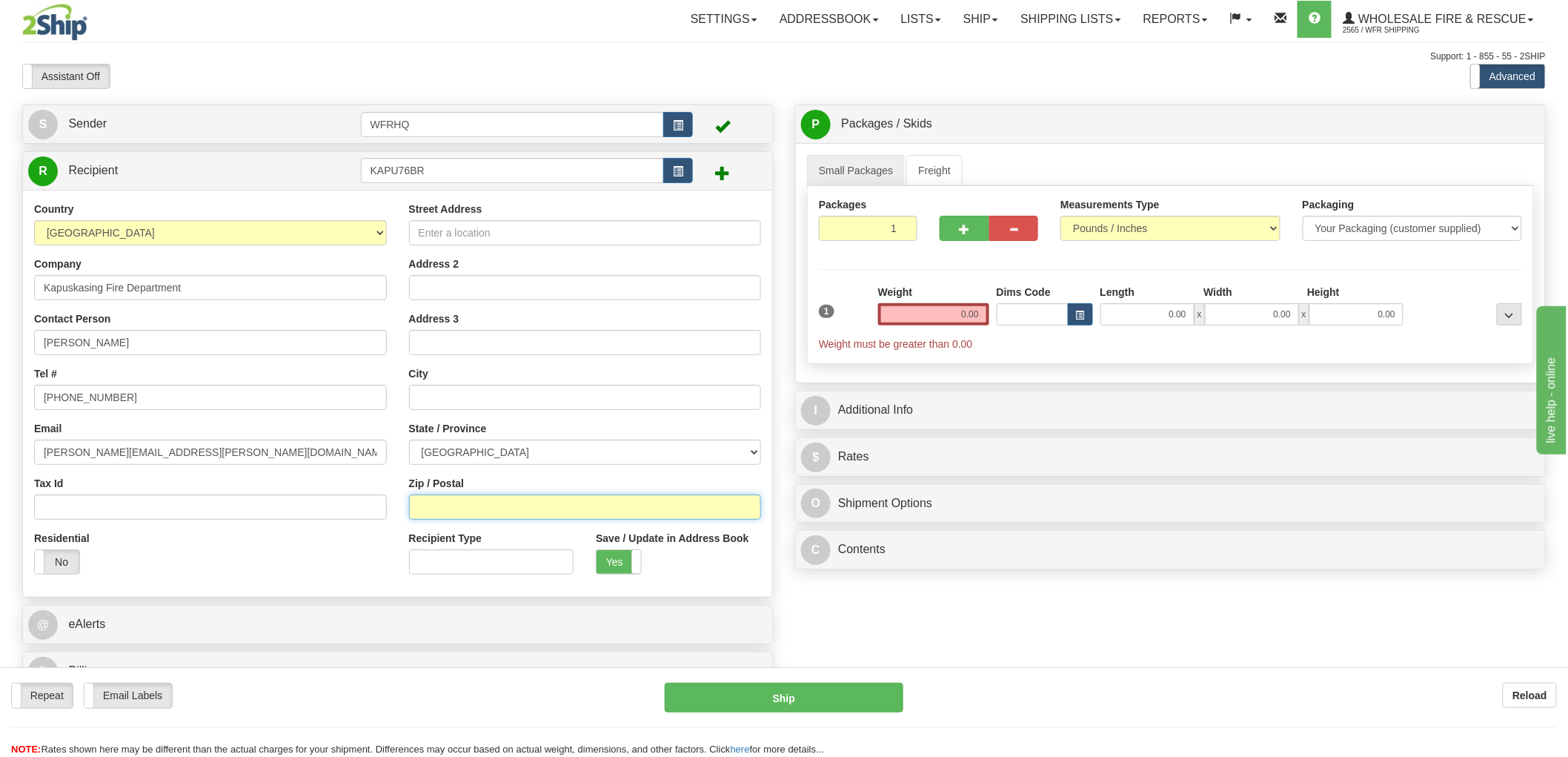
click at [460, 509] on input "Zip / Postal" at bounding box center [585, 507] width 352 height 25
type input "P5N 2L8"
click at [961, 322] on input "0.00" at bounding box center [933, 314] width 111 height 23
type input "KAPUSKASING"
select select "ON"
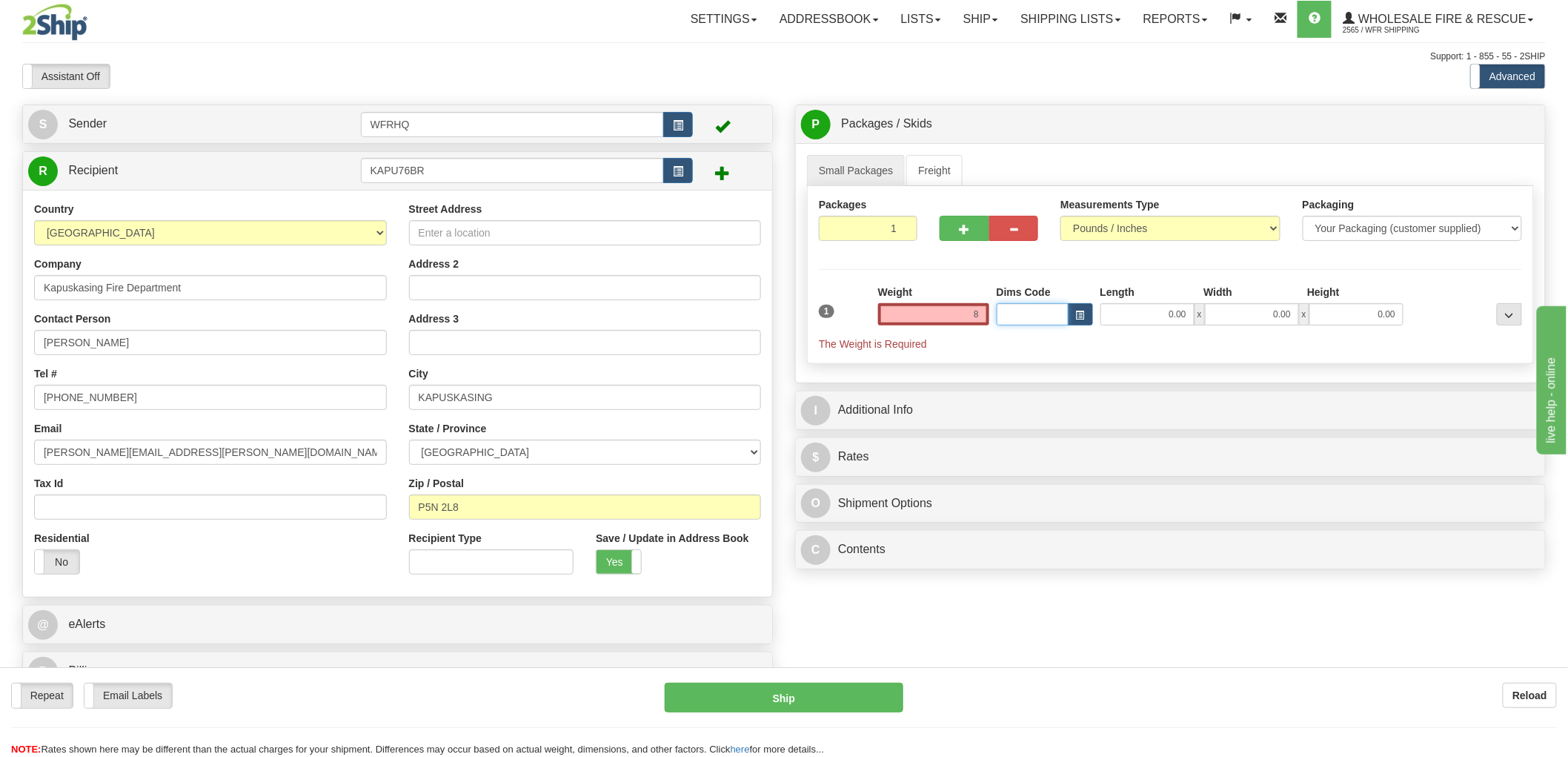
type input "8.00"
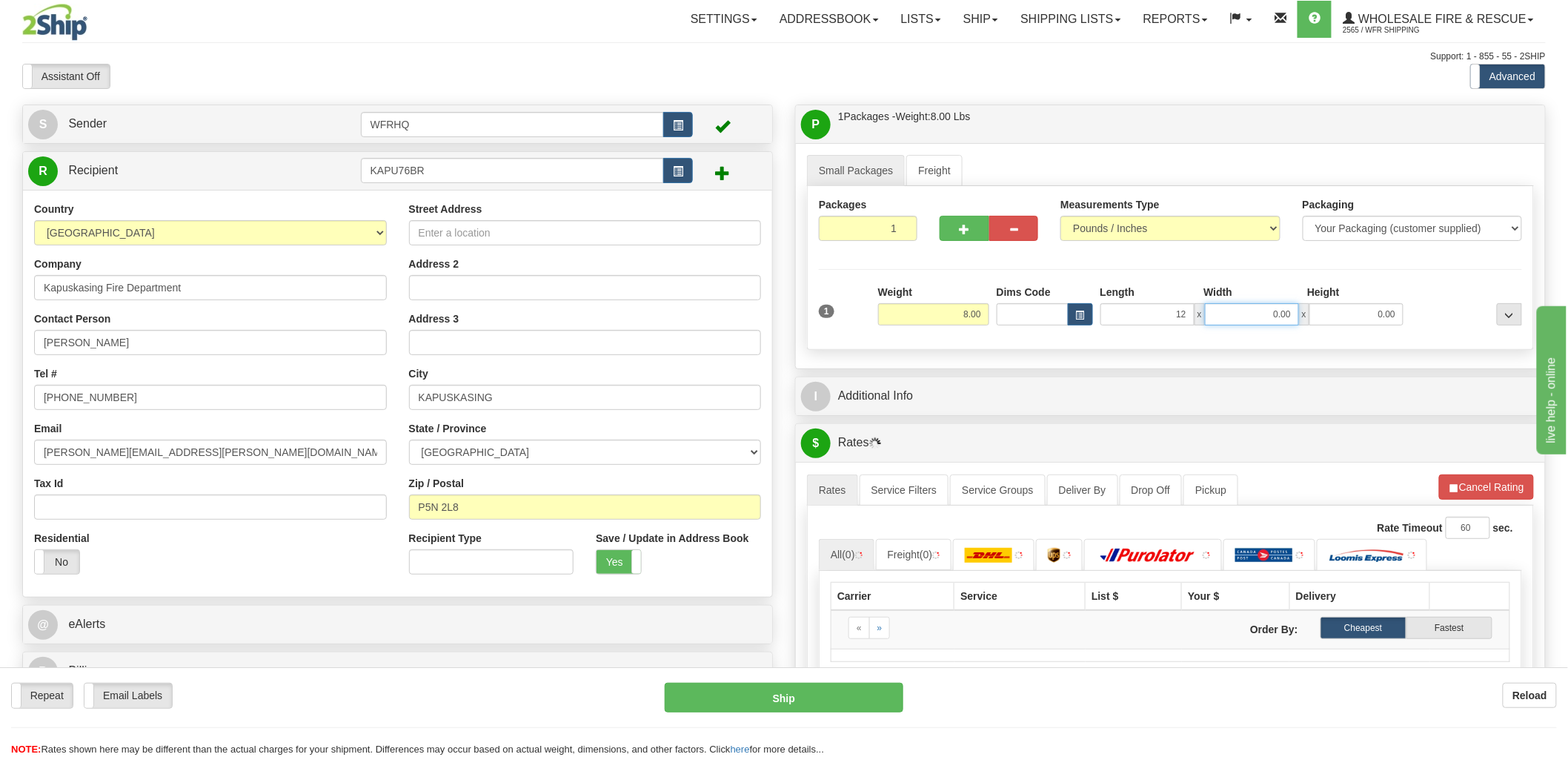
type input "12.00"
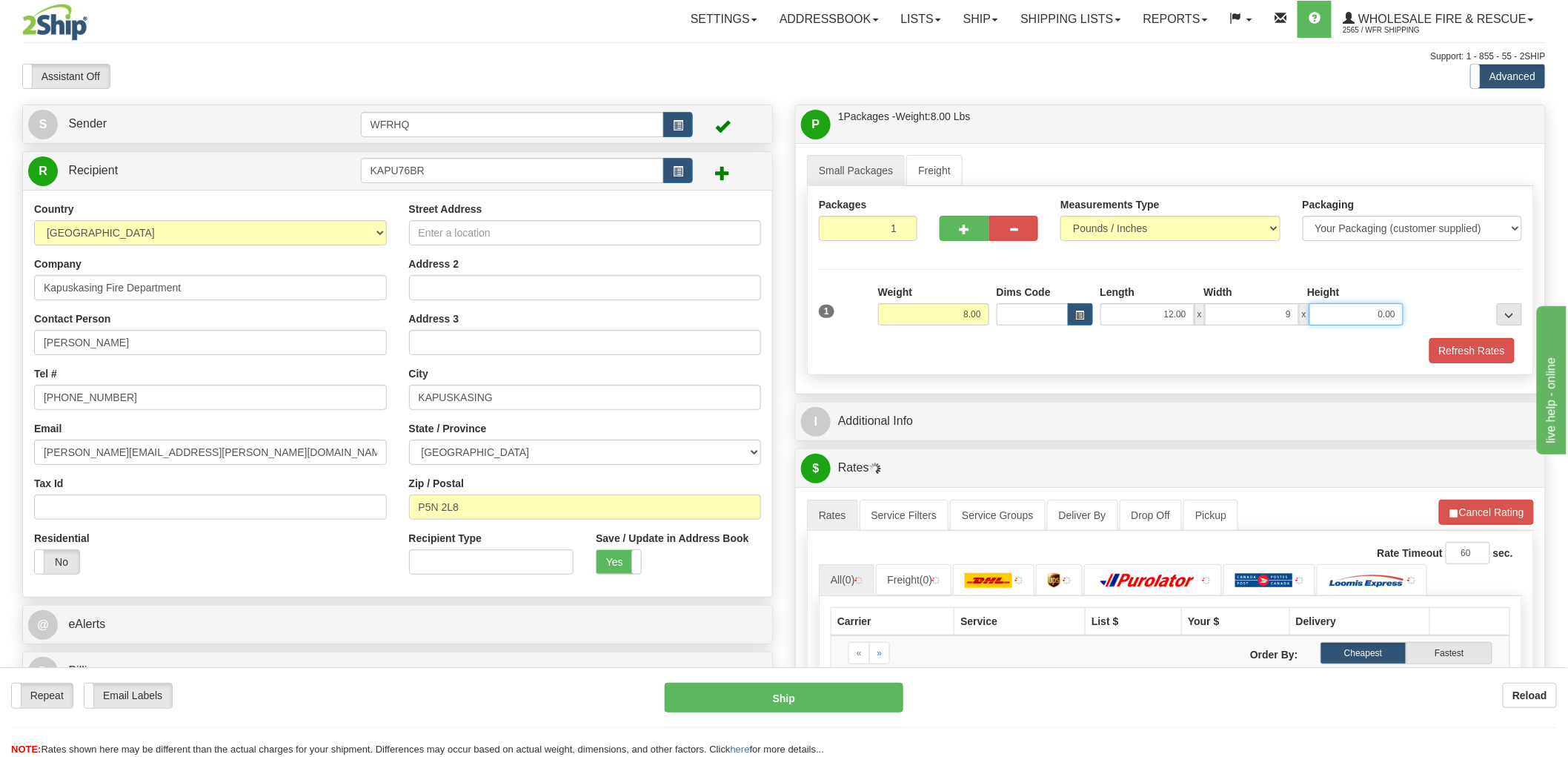
type input "9.00"
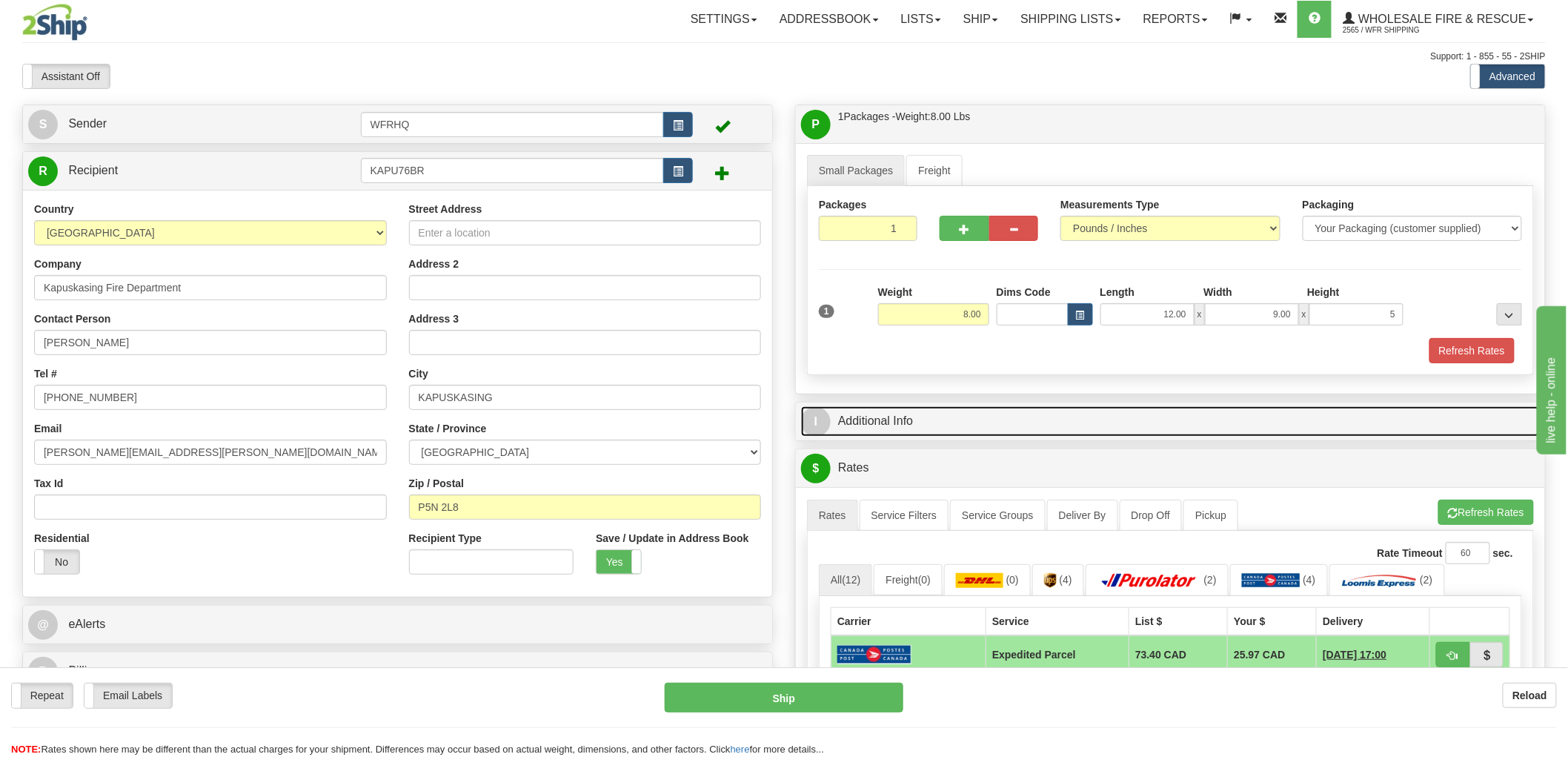
type input "5.00"
click at [907, 424] on link "I Additional Info" at bounding box center [1171, 422] width 739 height 30
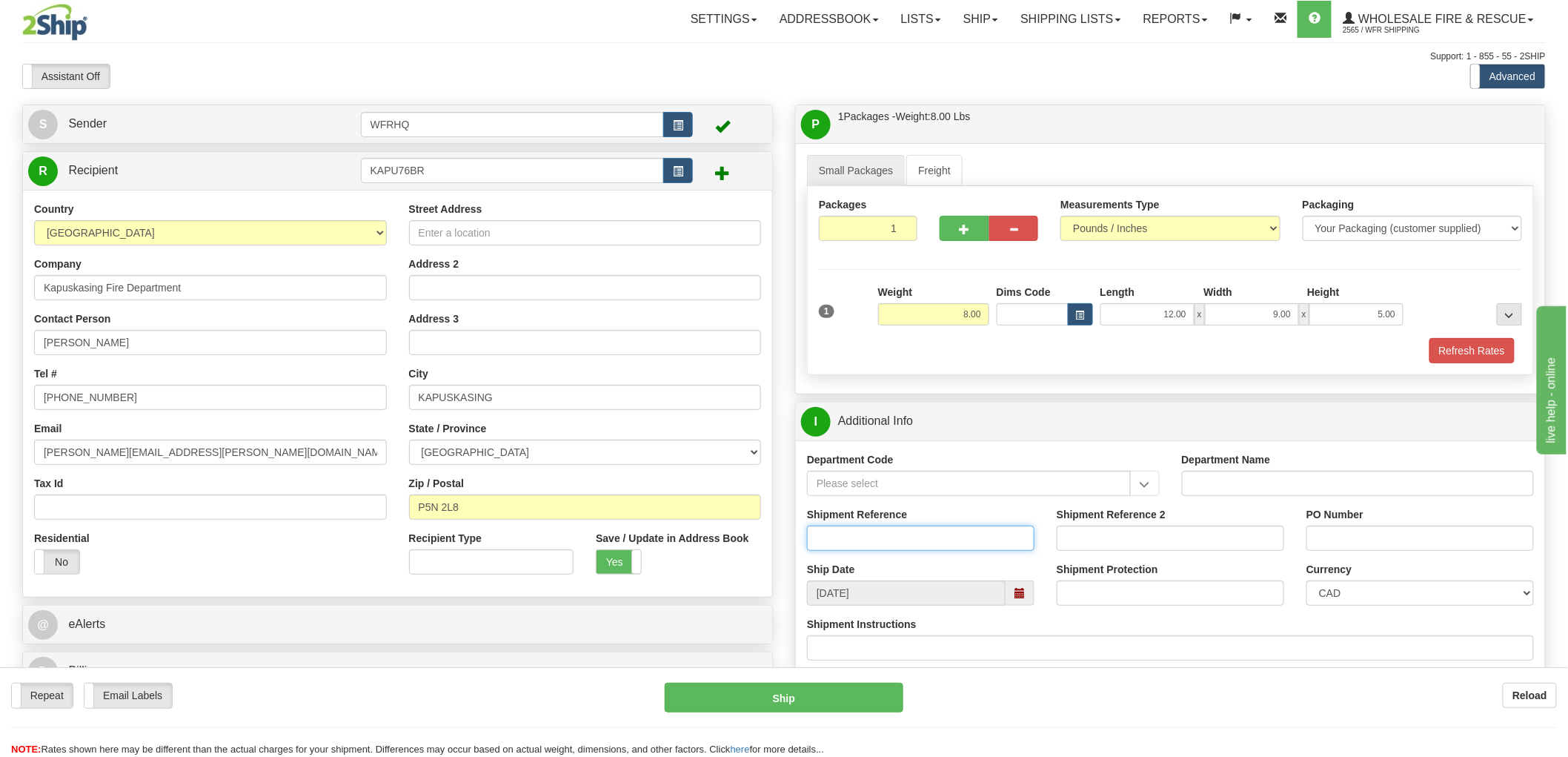
click at [866, 544] on input "Shipment Reference" at bounding box center [921, 539] width 227 height 25
type input "S46384 - 30768"
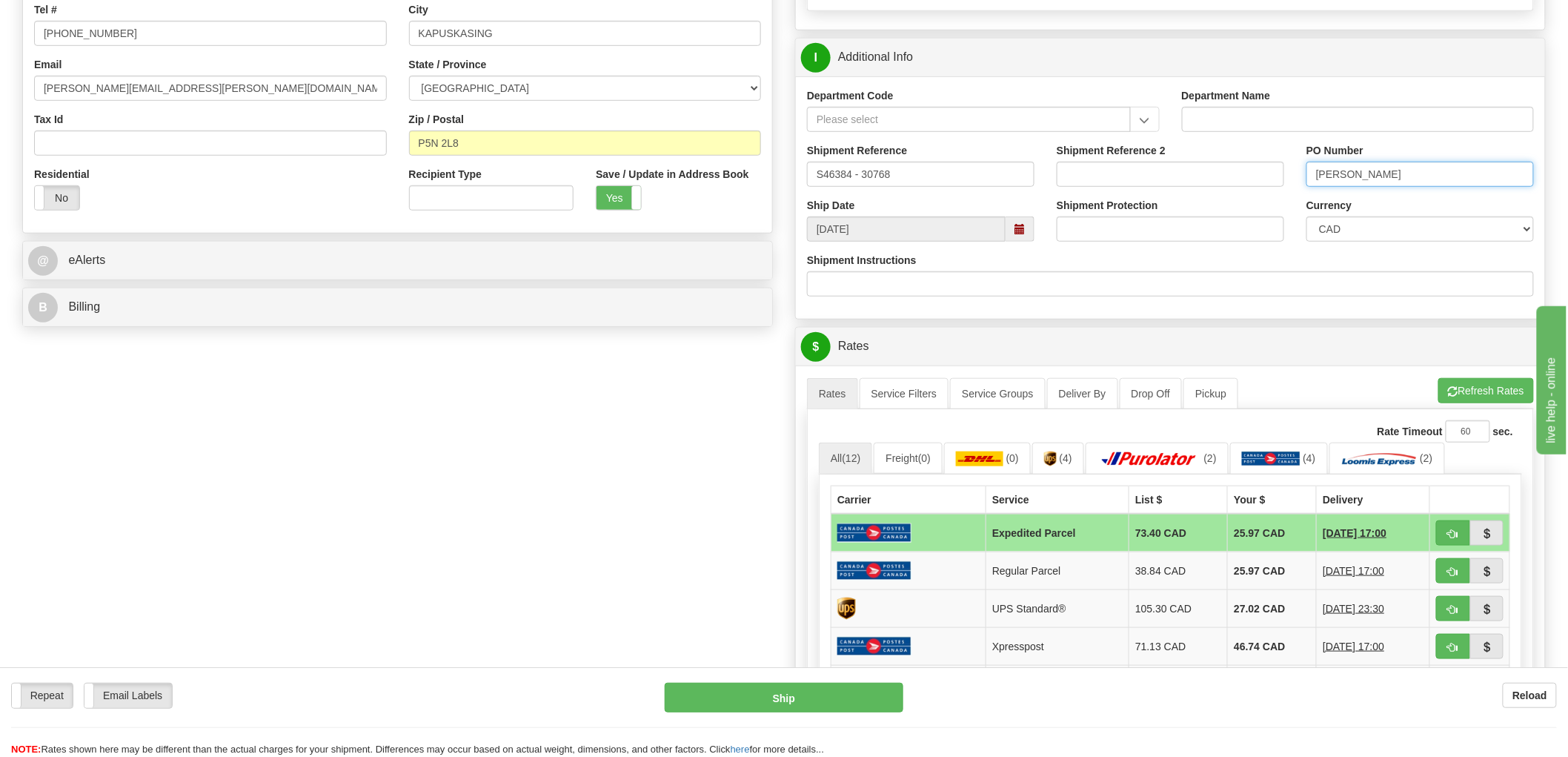
scroll to position [412, 0]
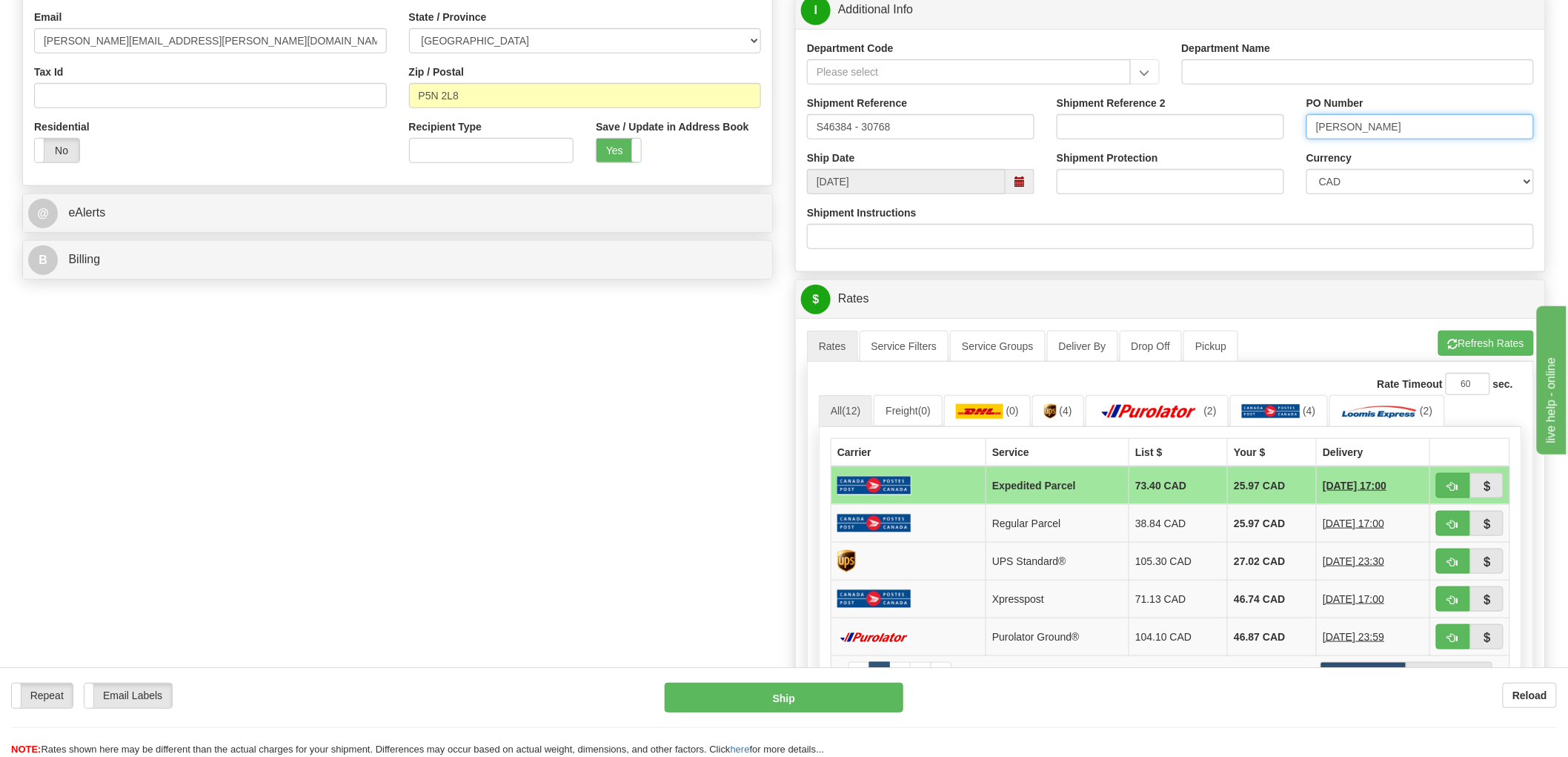
type input "Michel Larochelle"
click at [1461, 562] on button "button" at bounding box center [1453, 561] width 34 height 25
type input "11"
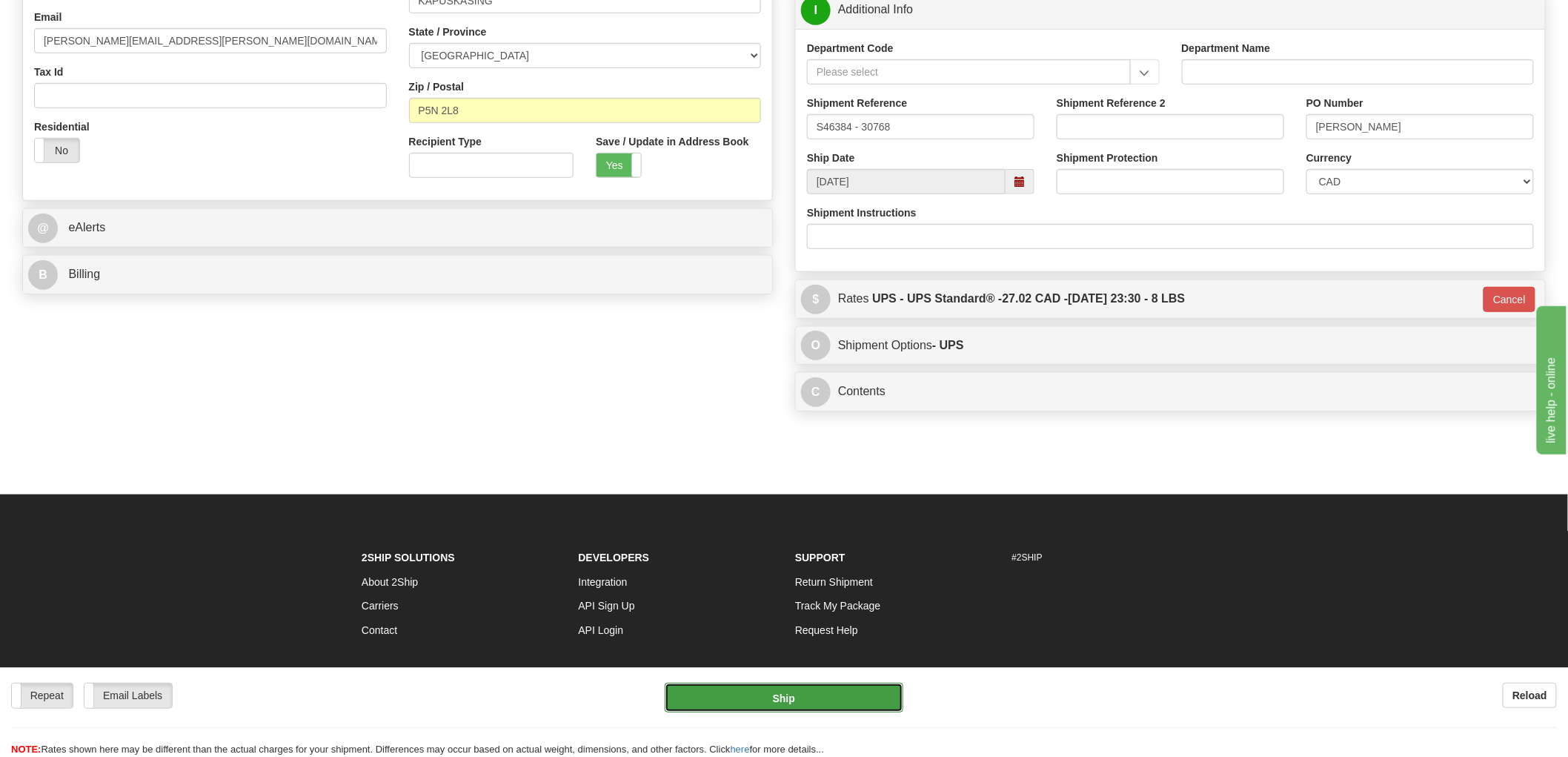
click at [740, 694] on button "Ship" at bounding box center [784, 698] width 239 height 30
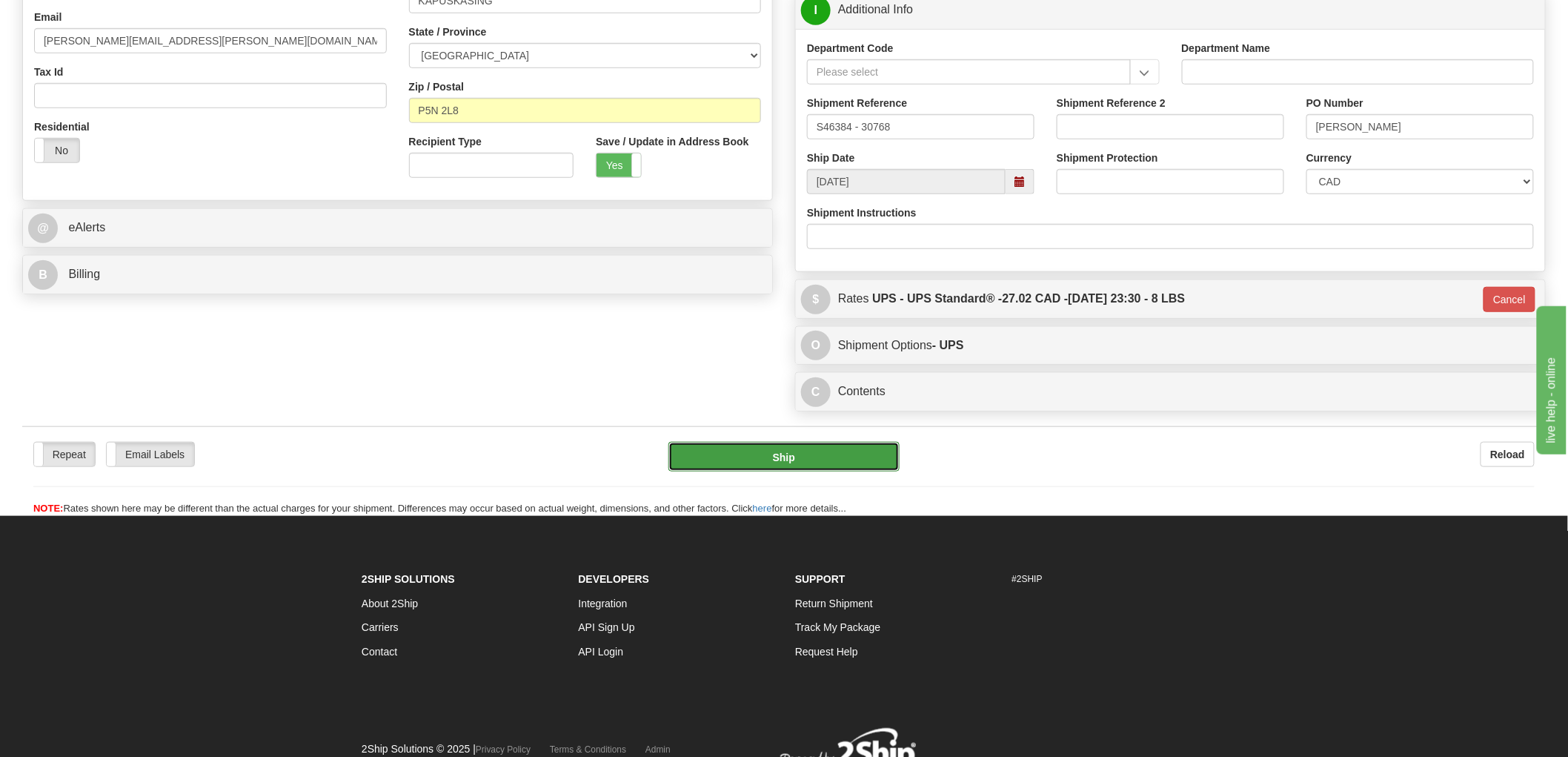
click at [843, 460] on button "Ship" at bounding box center [784, 457] width 232 height 30
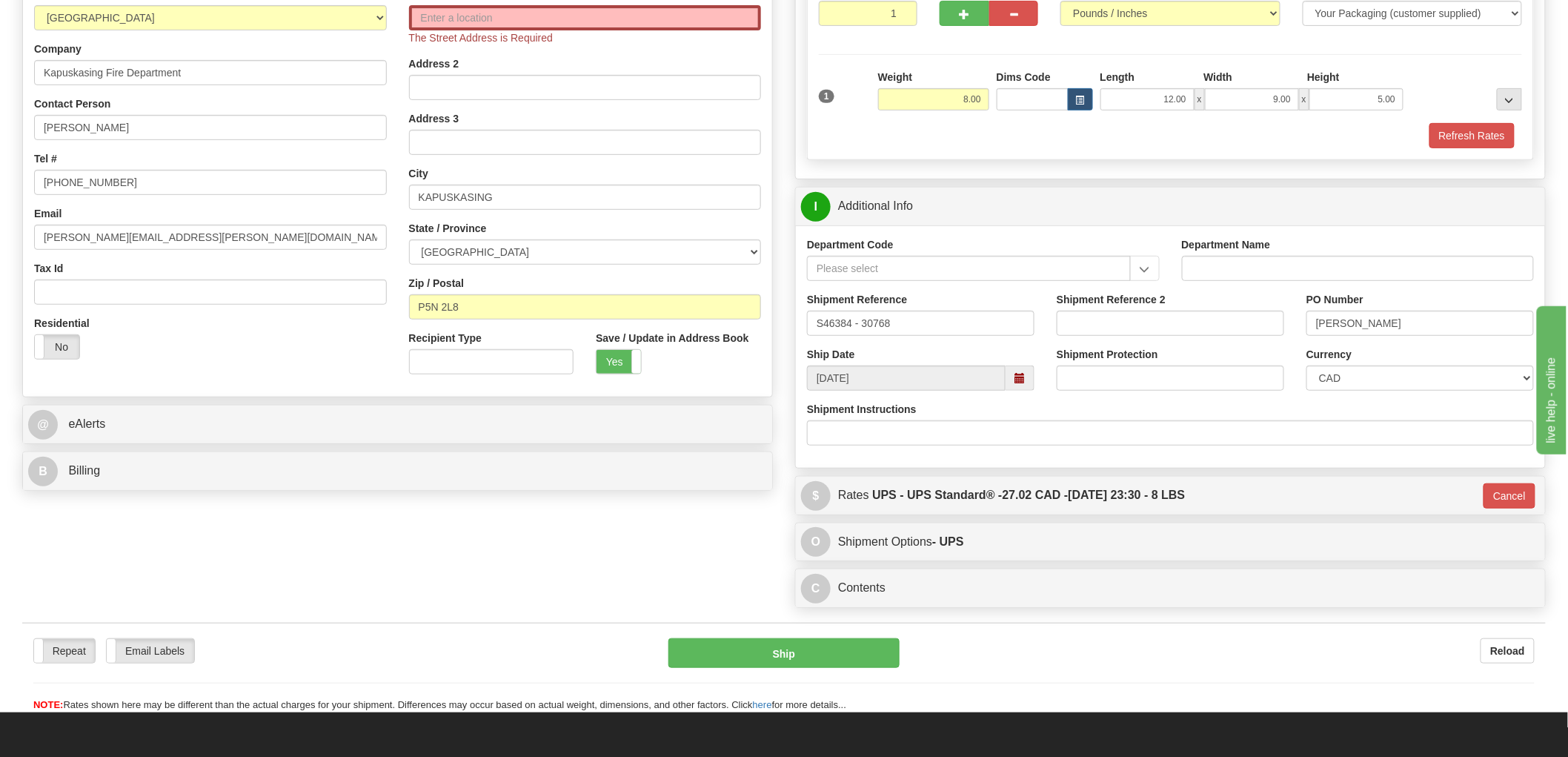
scroll to position [83, 0]
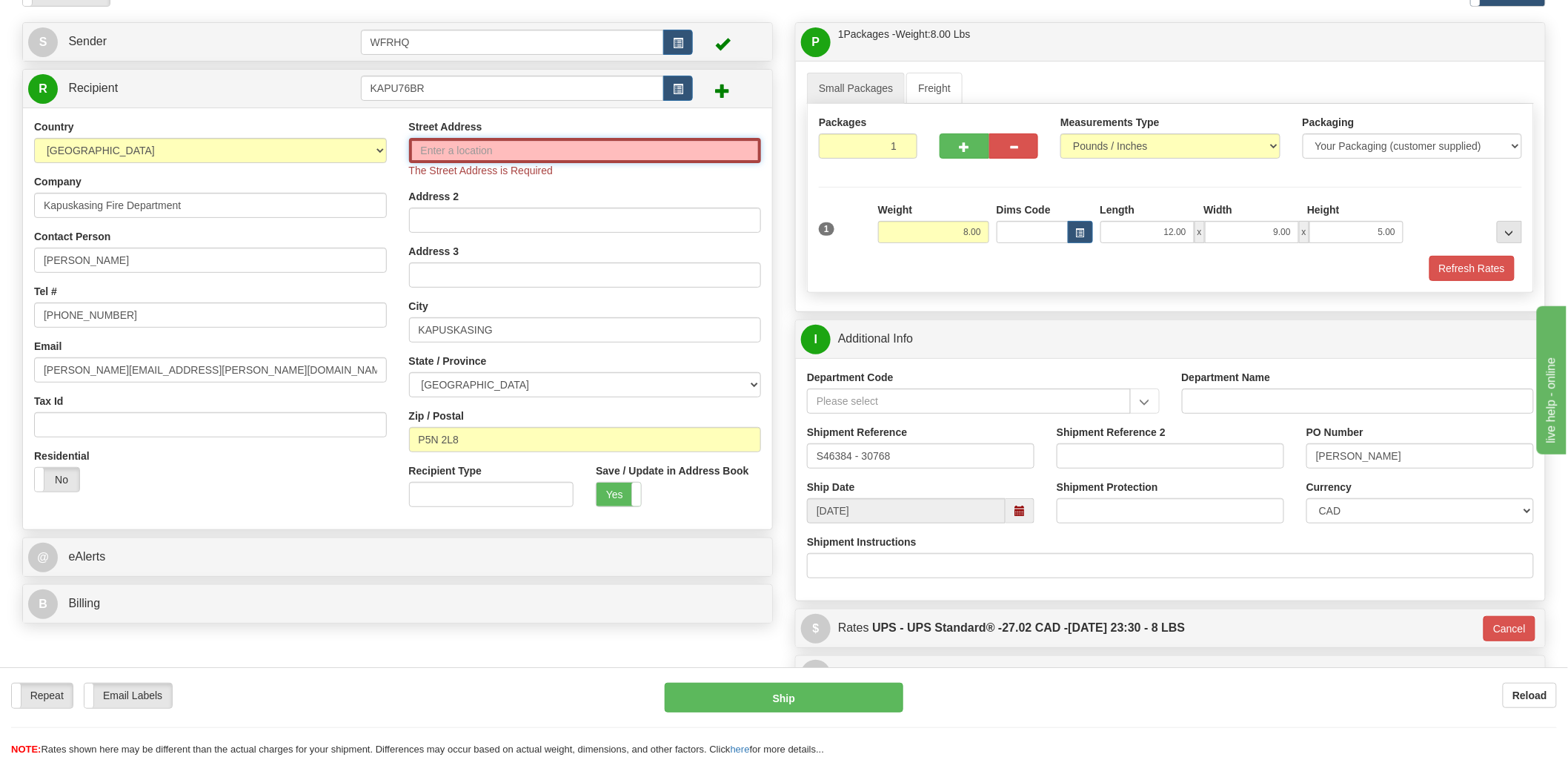
click at [494, 149] on input "Street Address" at bounding box center [585, 150] width 352 height 25
click at [567, 149] on input "Street Address" at bounding box center [585, 150] width 352 height 25
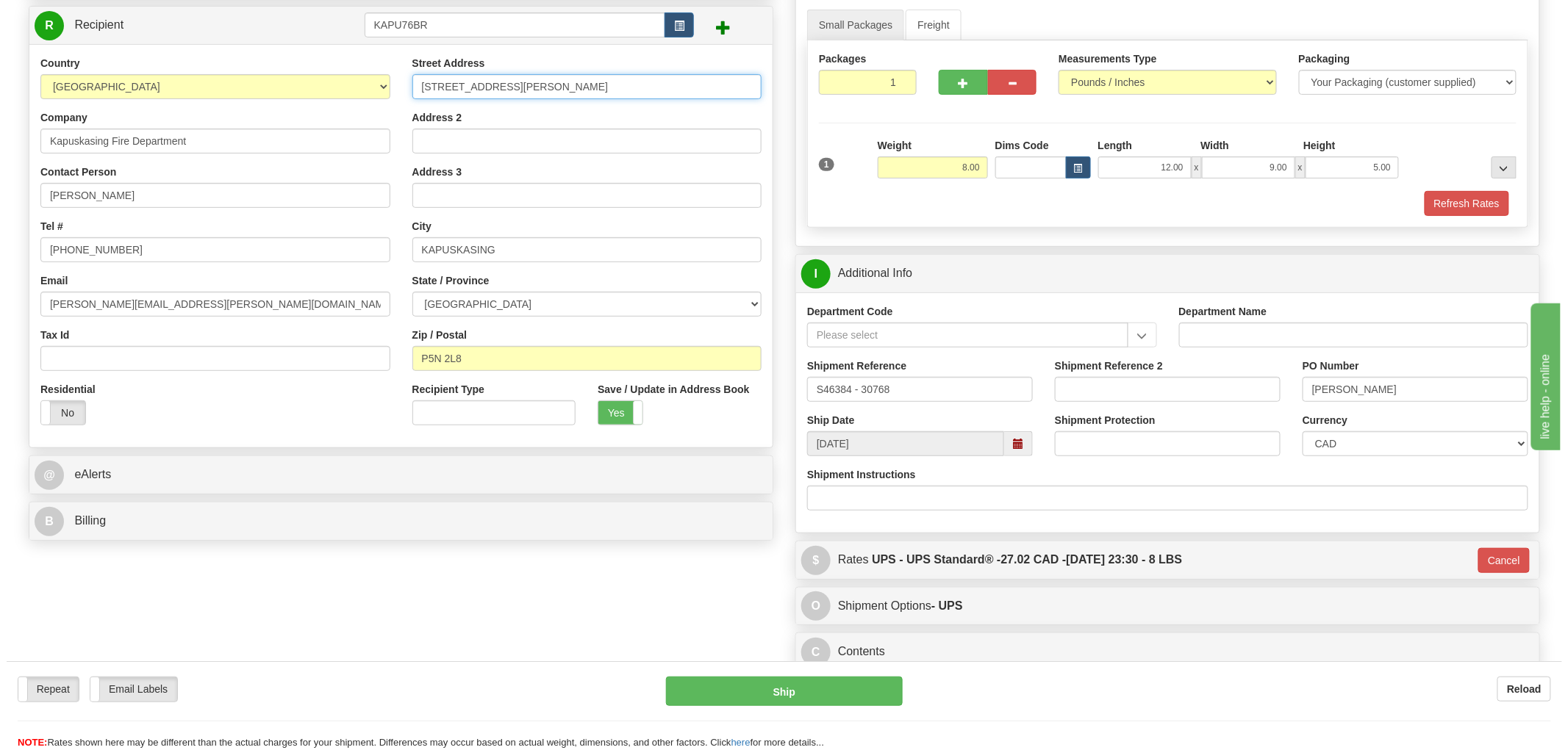
scroll to position [244, 0]
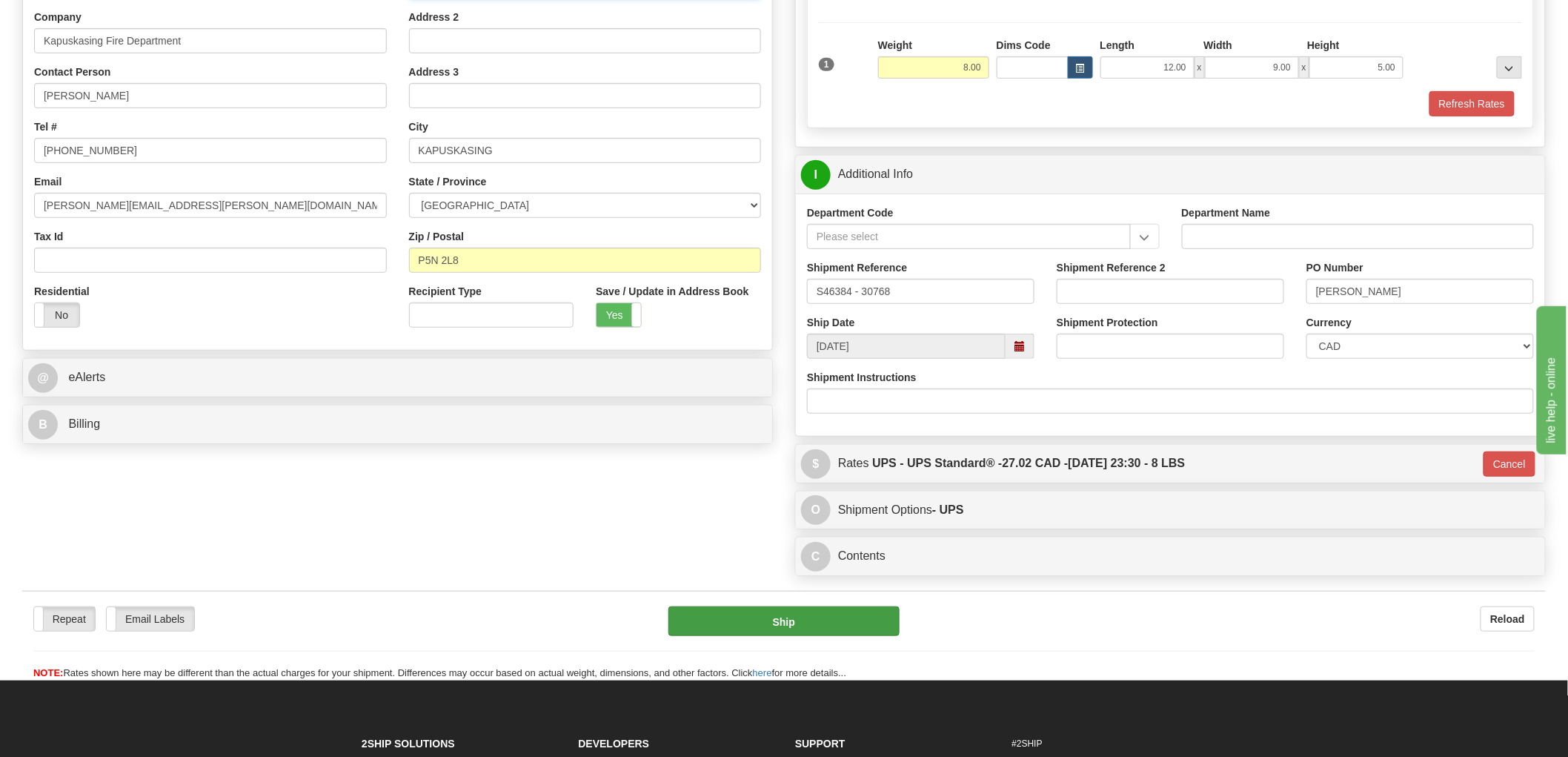
type input "76 Brunelle Rd North"
click at [788, 628] on button "Ship" at bounding box center [784, 622] width 232 height 30
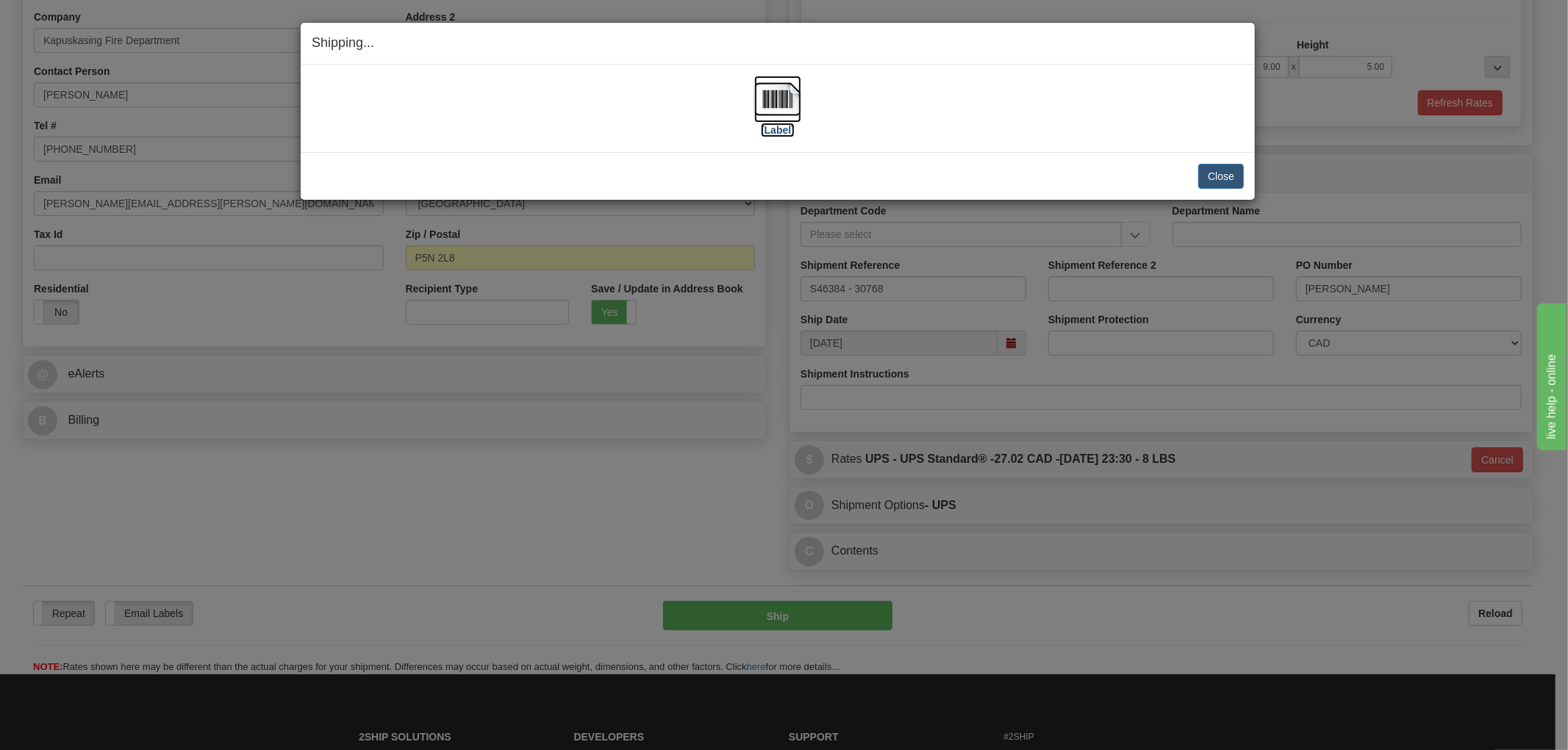
click at [782, 107] on img at bounding box center [777, 99] width 47 height 47
